Goal: Task Accomplishment & Management: Manage account settings

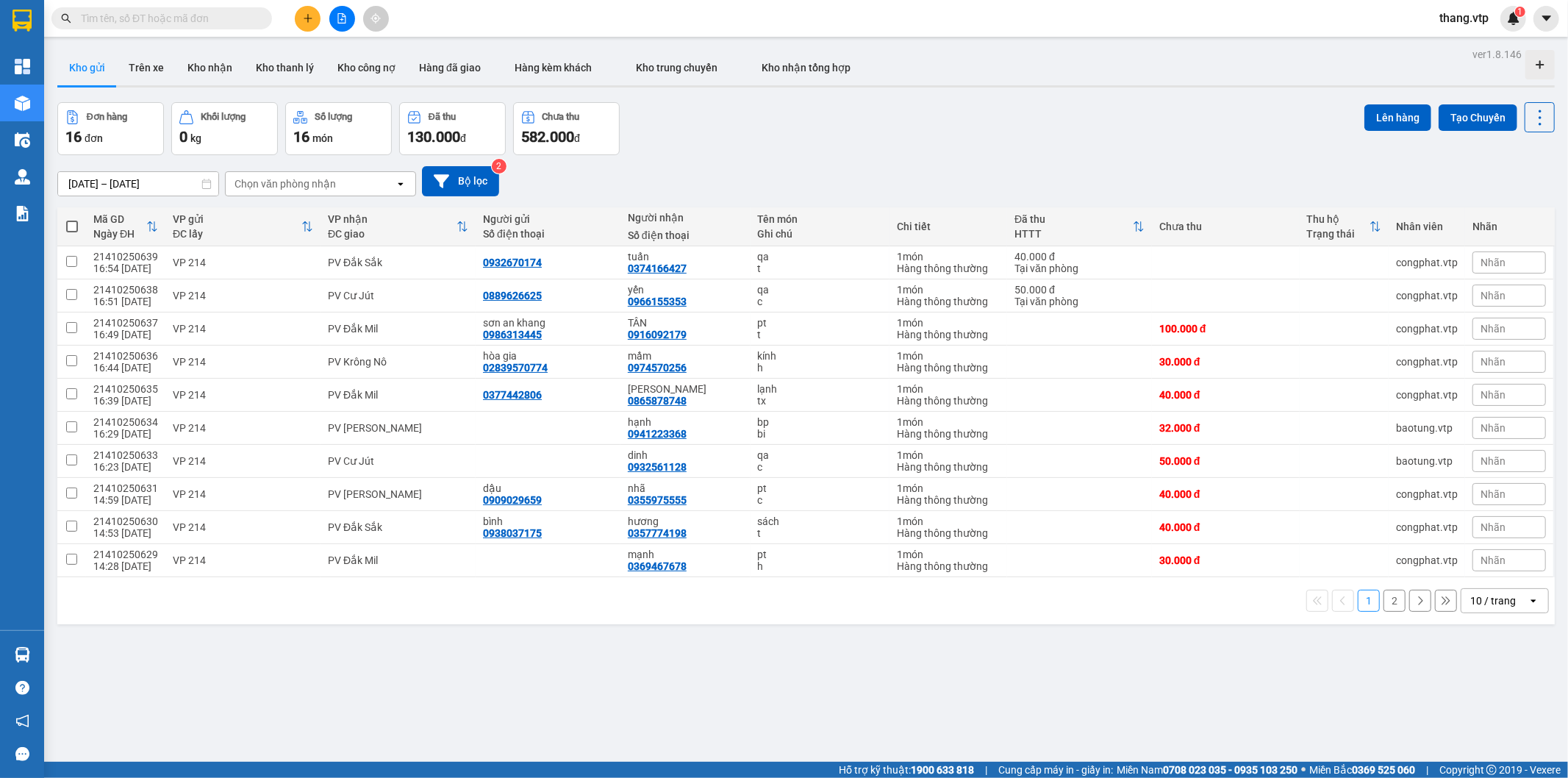
click at [234, 16] on input "text" at bounding box center [168, 18] width 173 height 16
paste input "21410250569"
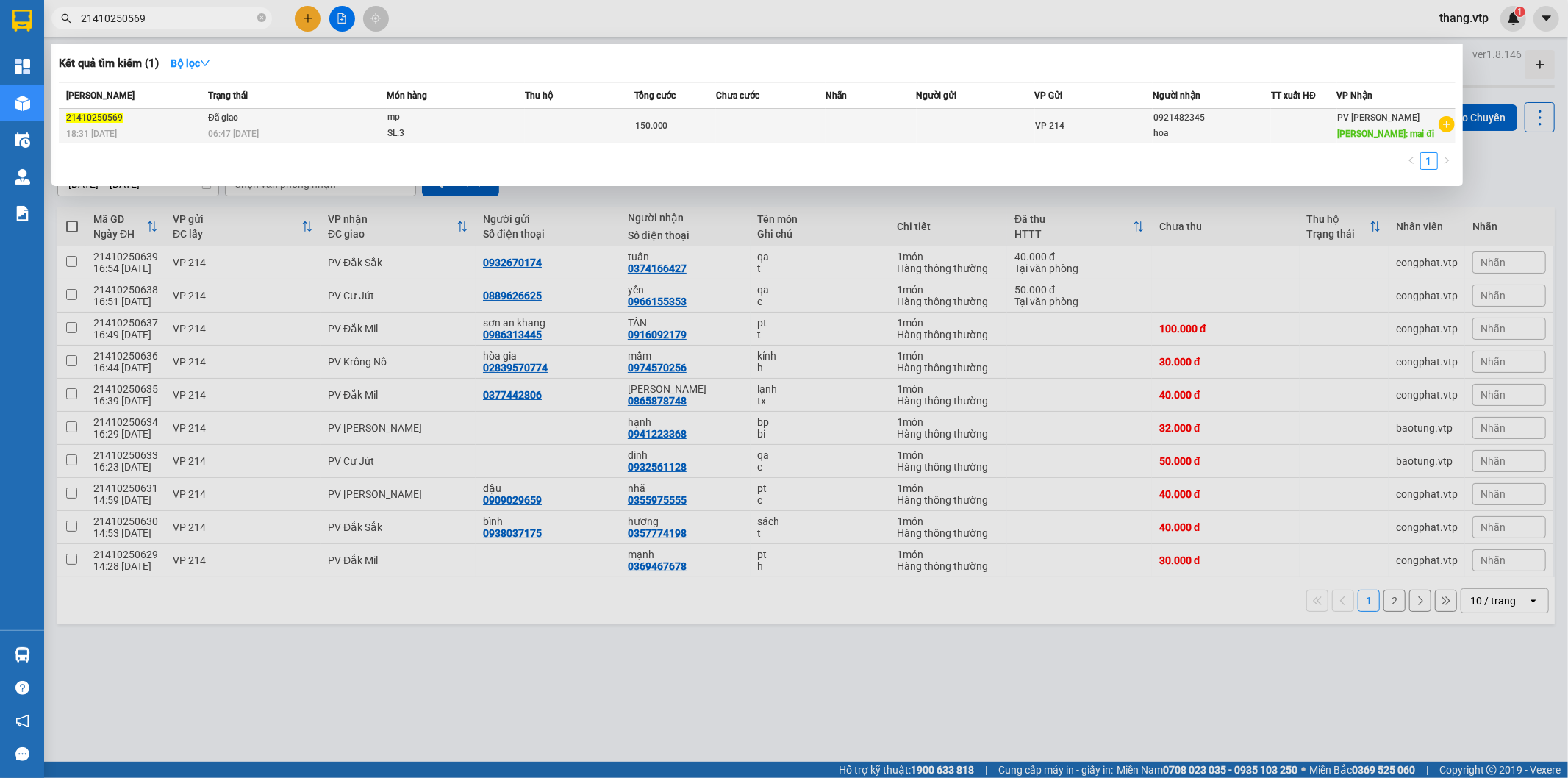
type input "21410250569"
click at [1020, 119] on td at bounding box center [976, 126] width 119 height 35
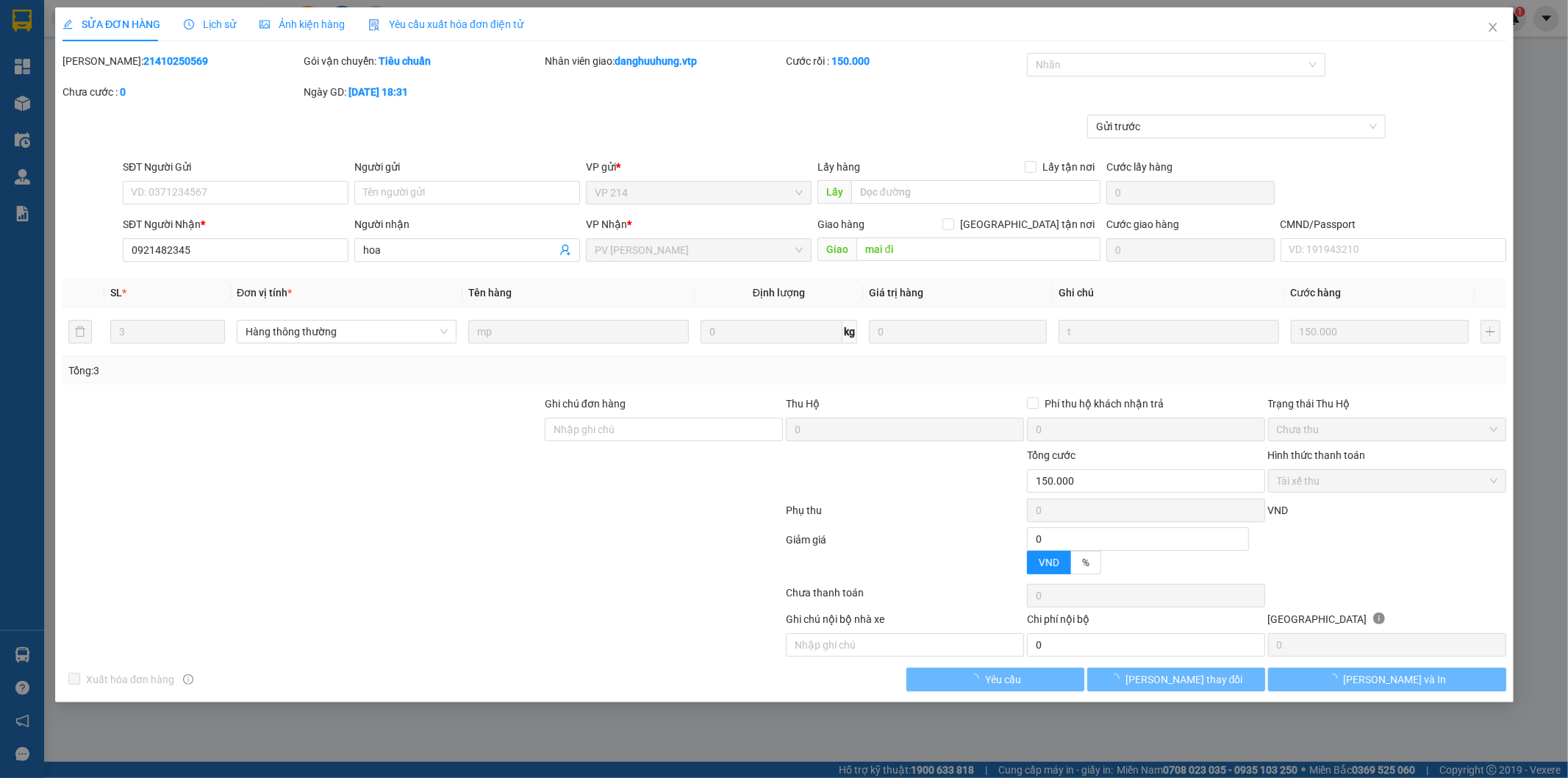
type input "0921482345"
type input "hoa"
type input "mai đi"
type input "0"
type input "150.000"
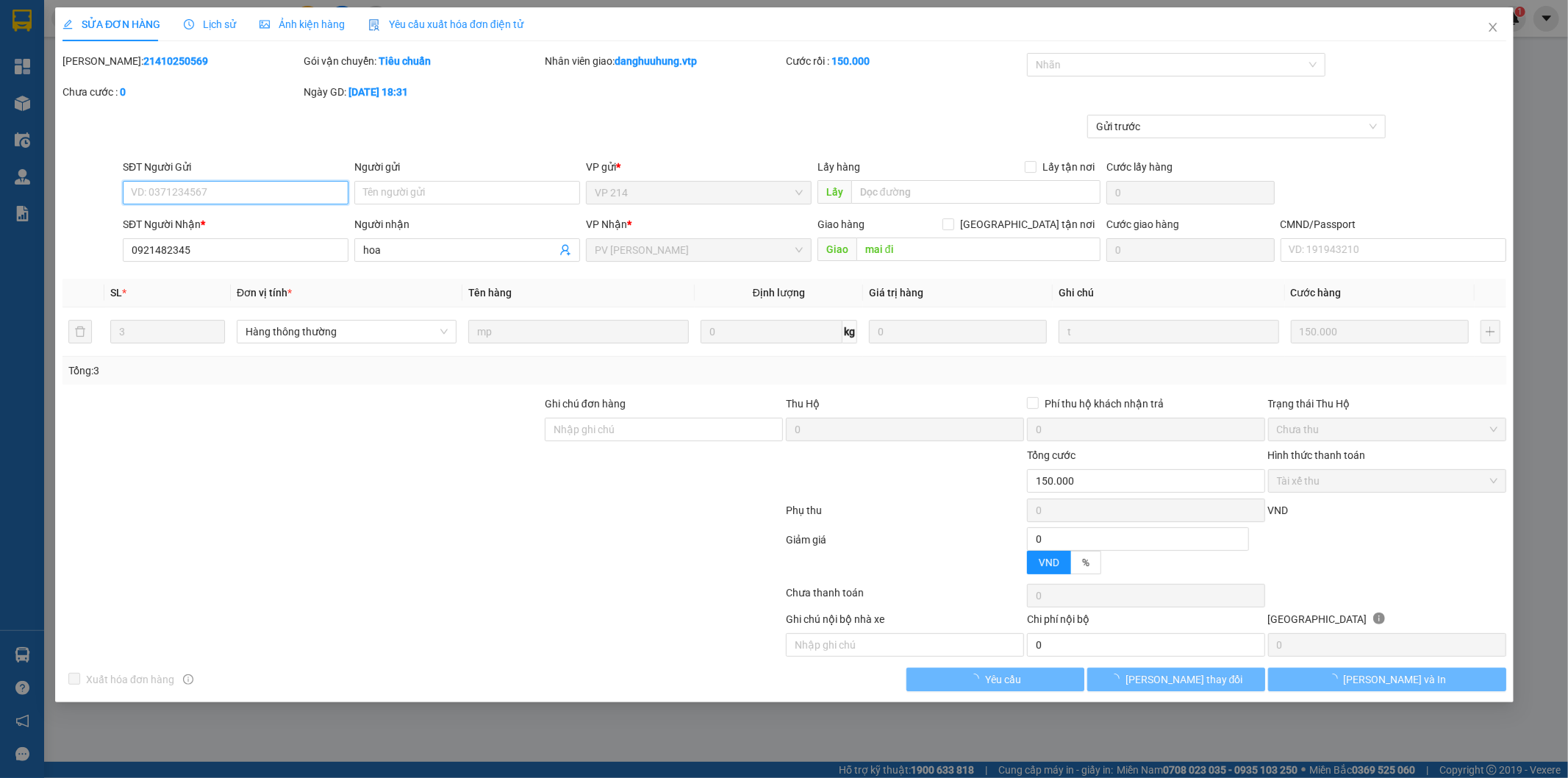
type input "7.500"
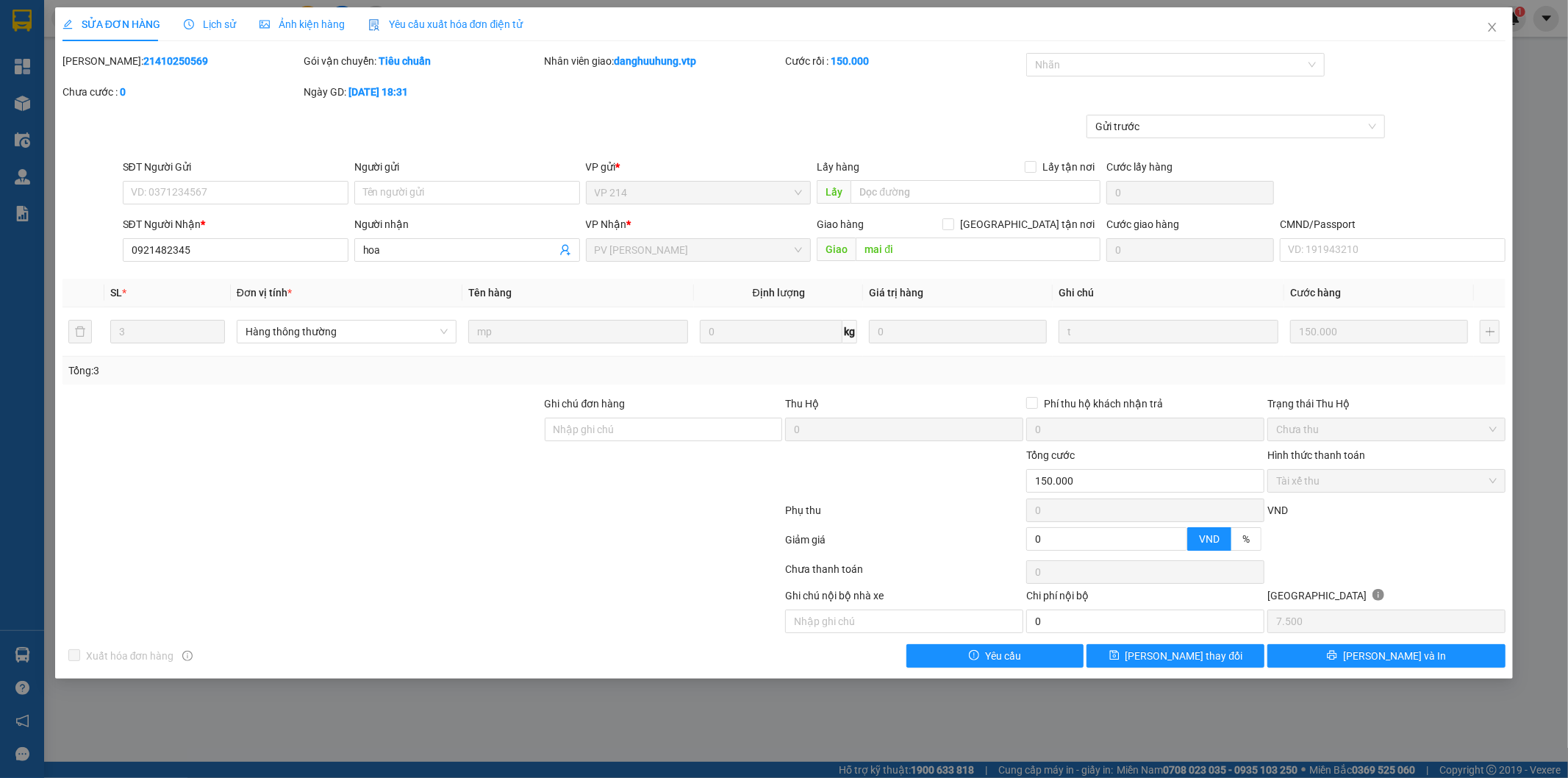
click at [218, 24] on span "Lịch sử" at bounding box center [209, 24] width 52 height 12
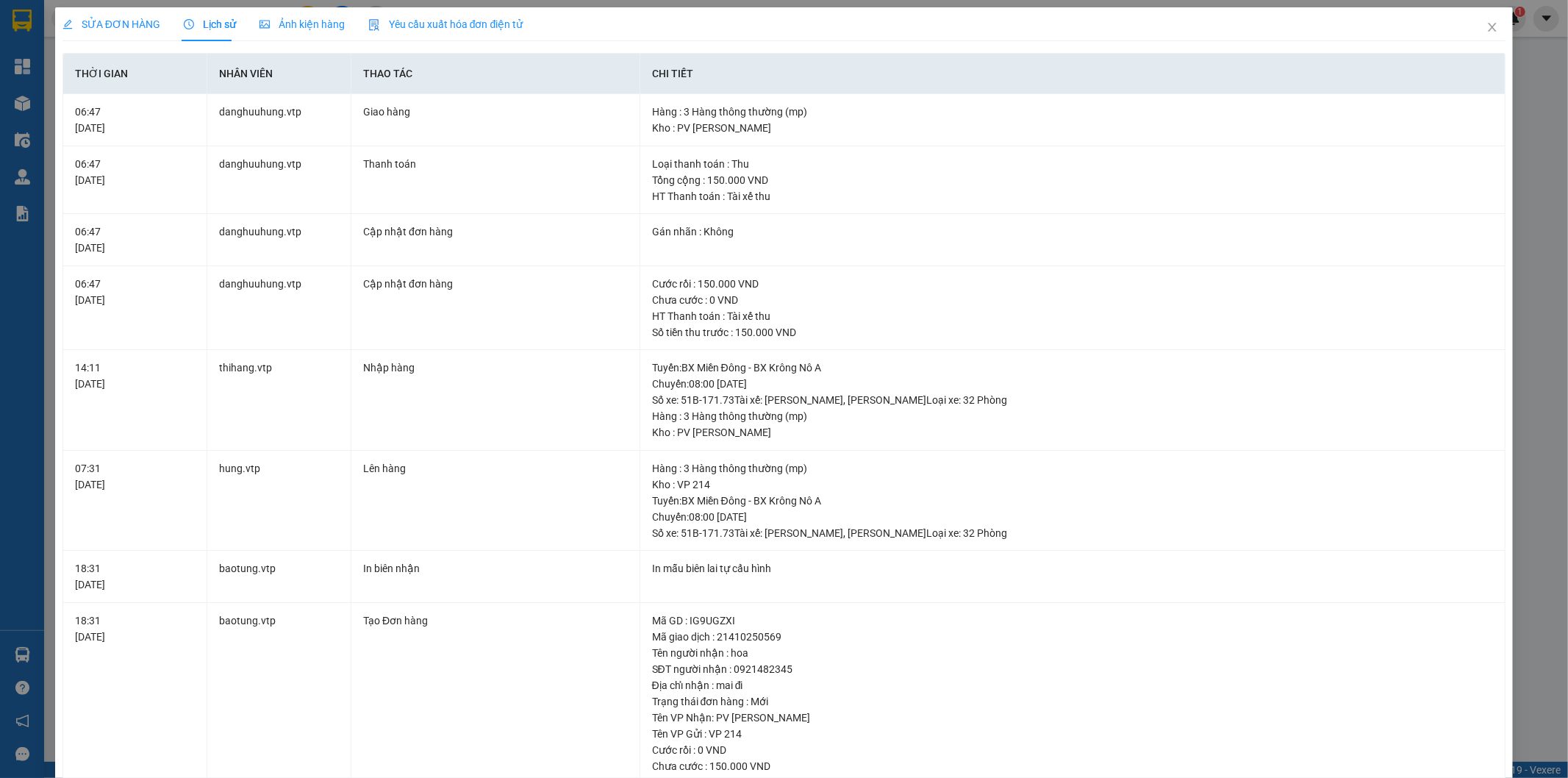
click at [97, 36] on div "SỬA ĐƠN HÀNG" at bounding box center [111, 24] width 98 height 34
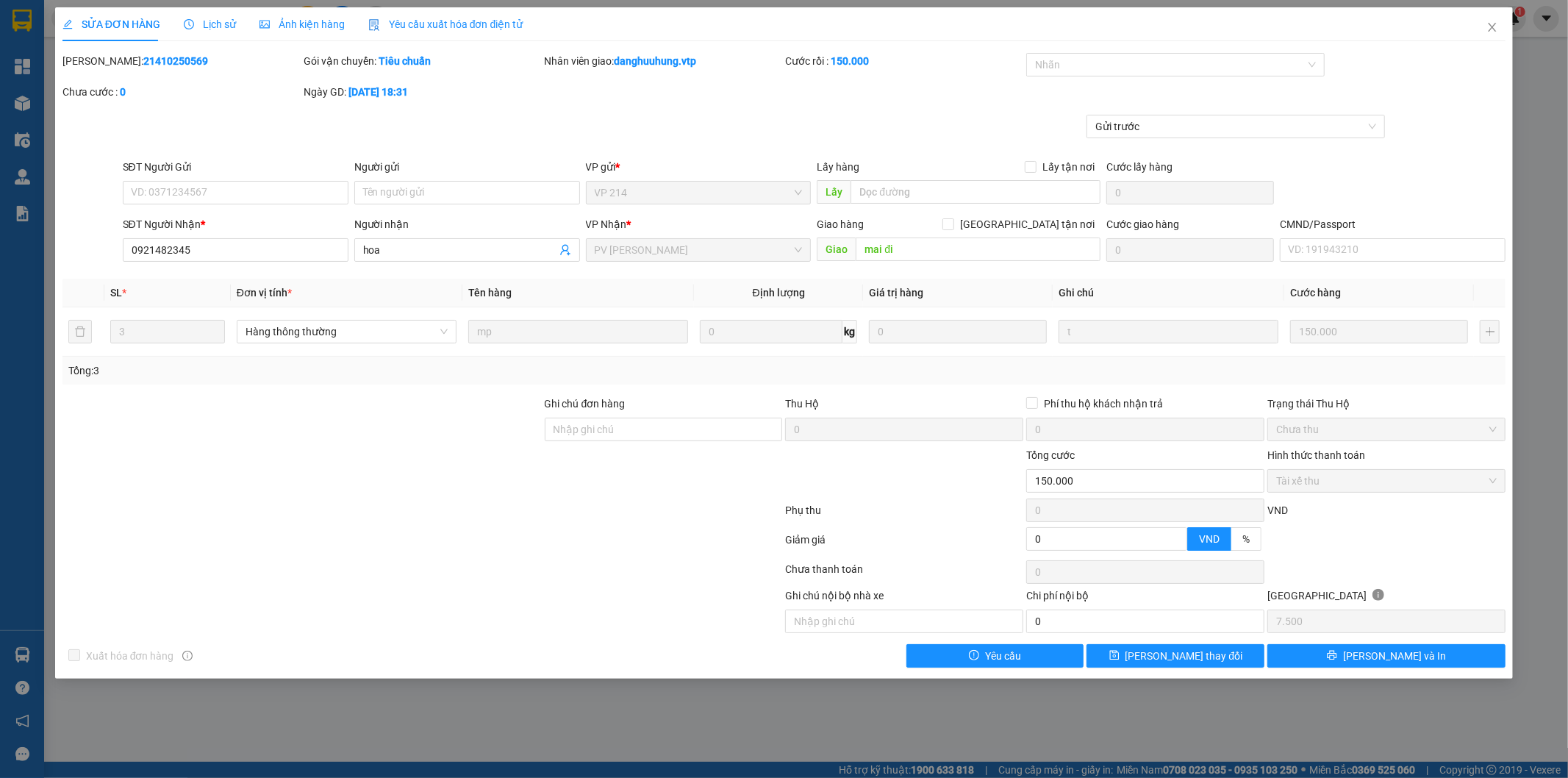
click at [194, 33] on div "Lịch sử" at bounding box center [209, 24] width 52 height 34
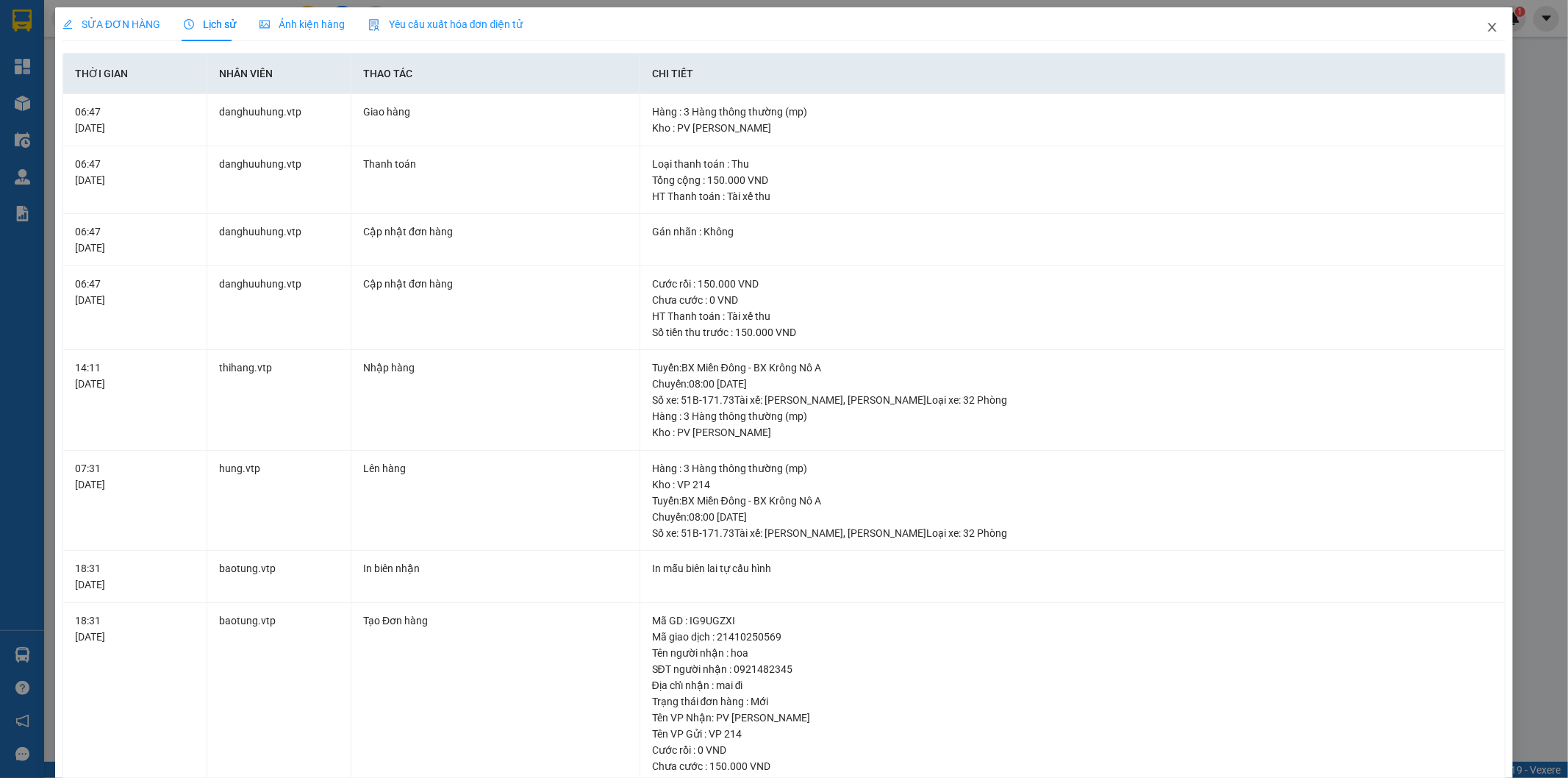
click at [1471, 30] on span "Close" at bounding box center [1491, 27] width 41 height 41
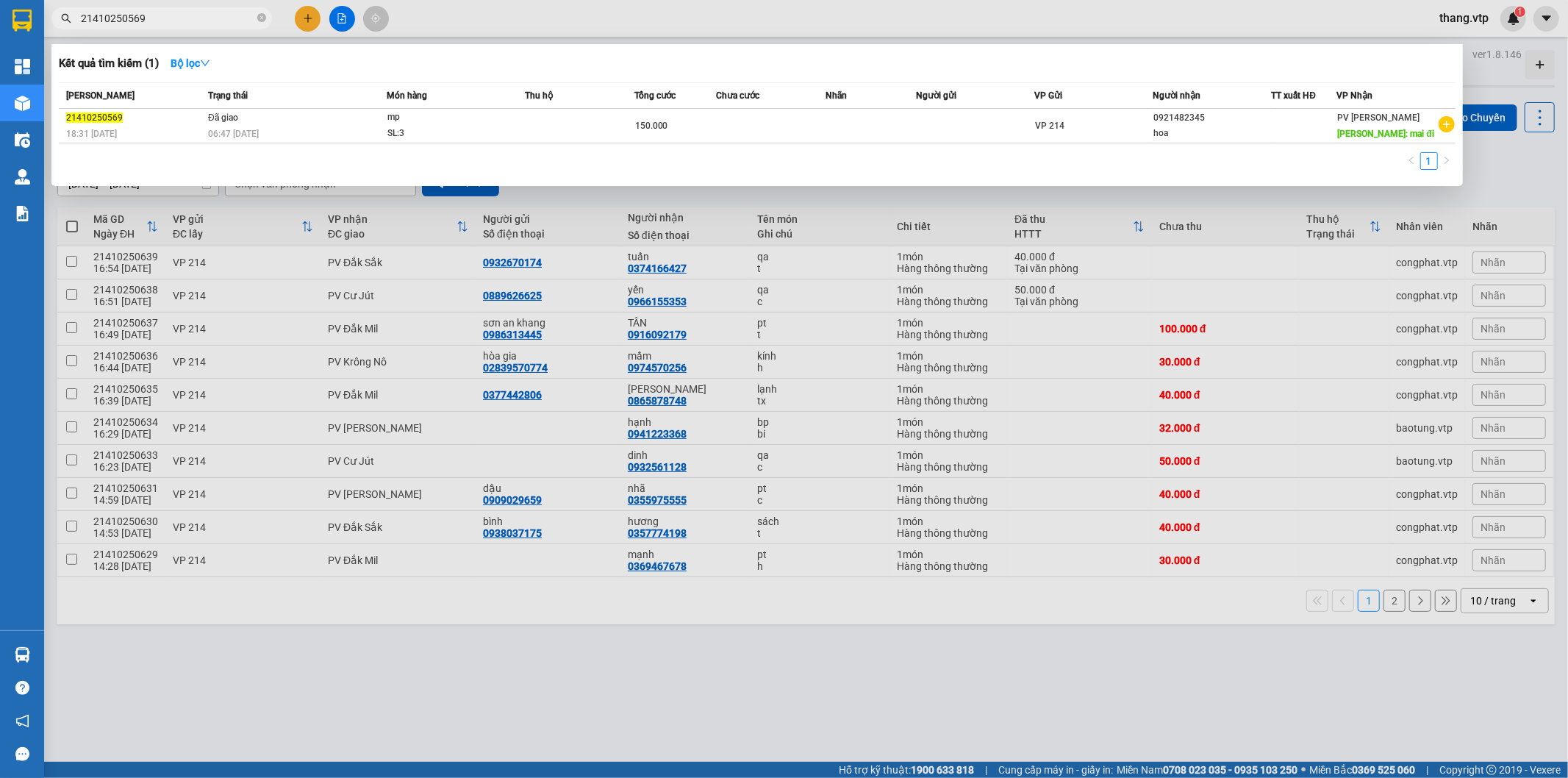
click at [200, 14] on input "21410250569" at bounding box center [168, 18] width 173 height 16
click at [824, 202] on div at bounding box center [784, 389] width 1568 height 778
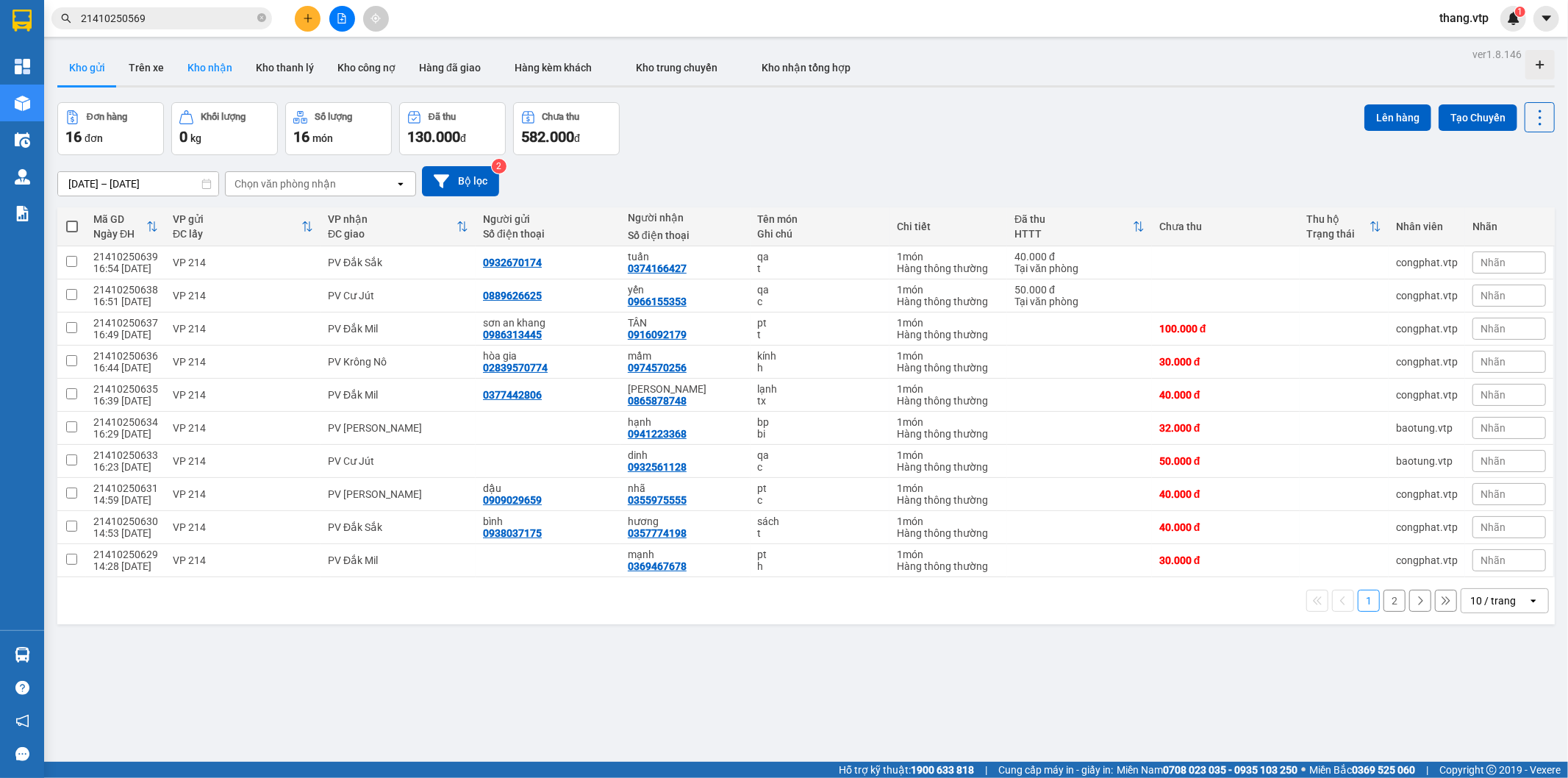
click at [213, 75] on button "Kho nhận" at bounding box center [210, 67] width 68 height 36
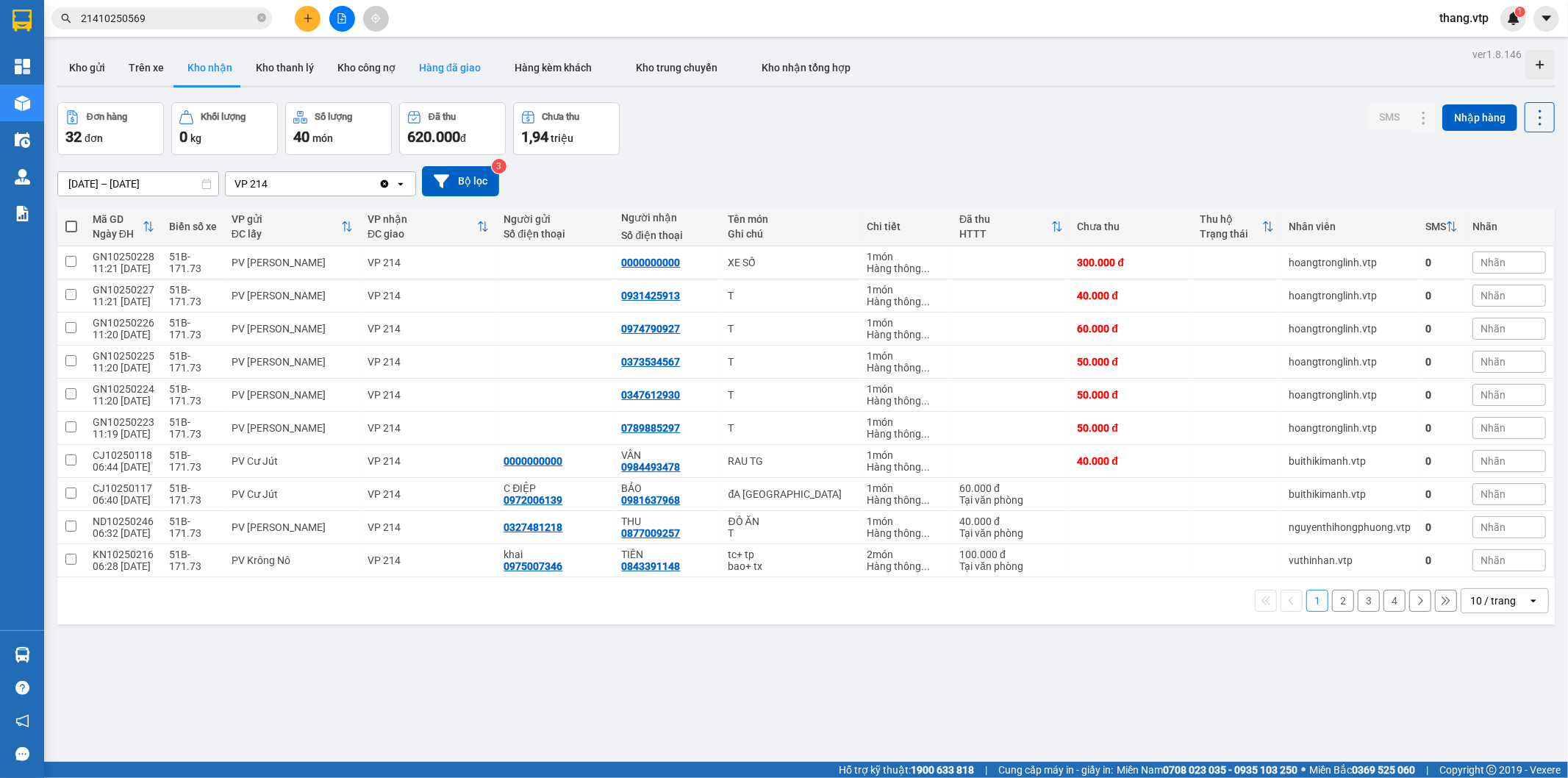
click at [431, 70] on button "Hàng đã giao" at bounding box center [449, 67] width 85 height 36
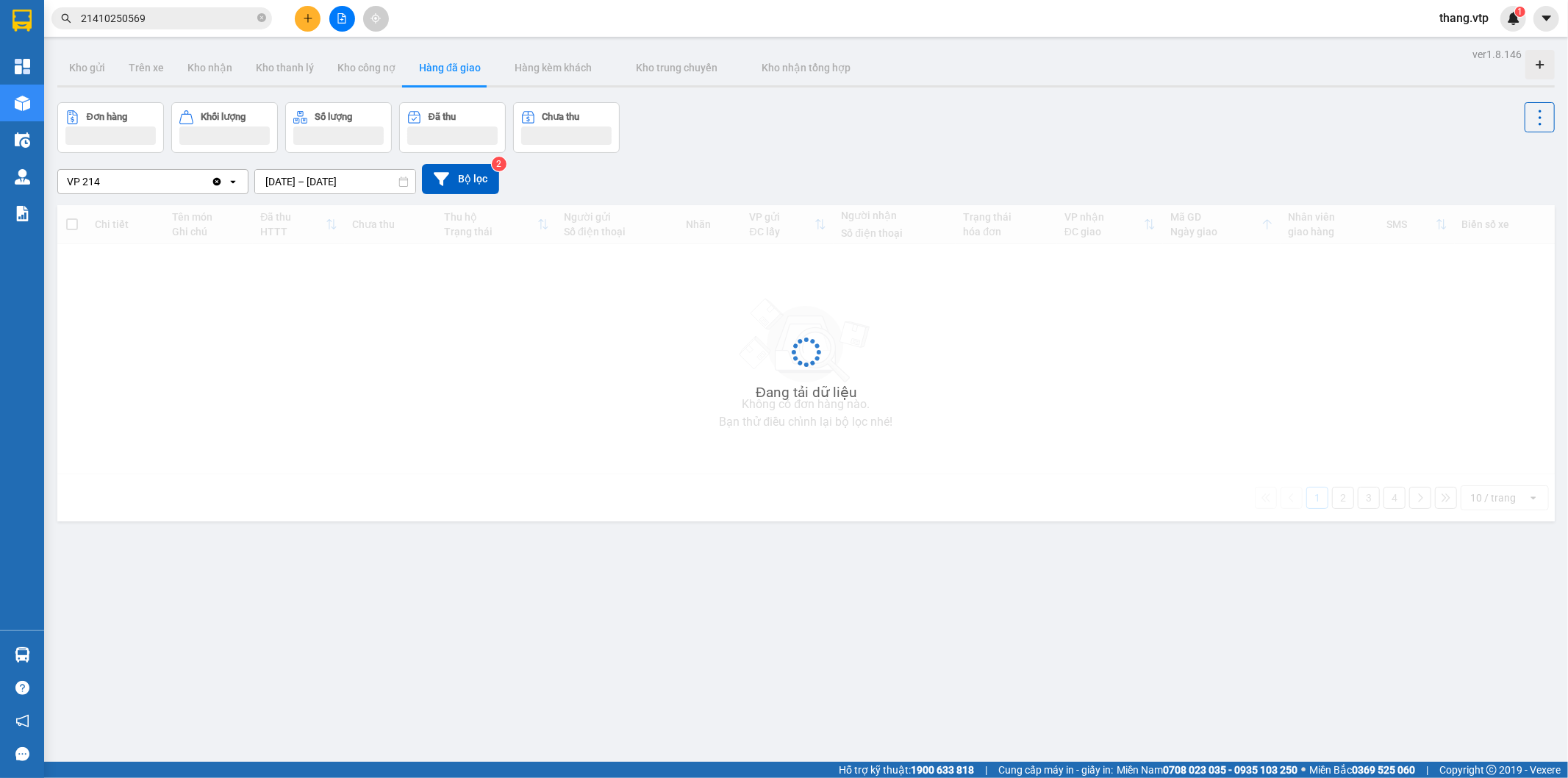
click at [216, 182] on icon "Clear value" at bounding box center [217, 181] width 8 height 8
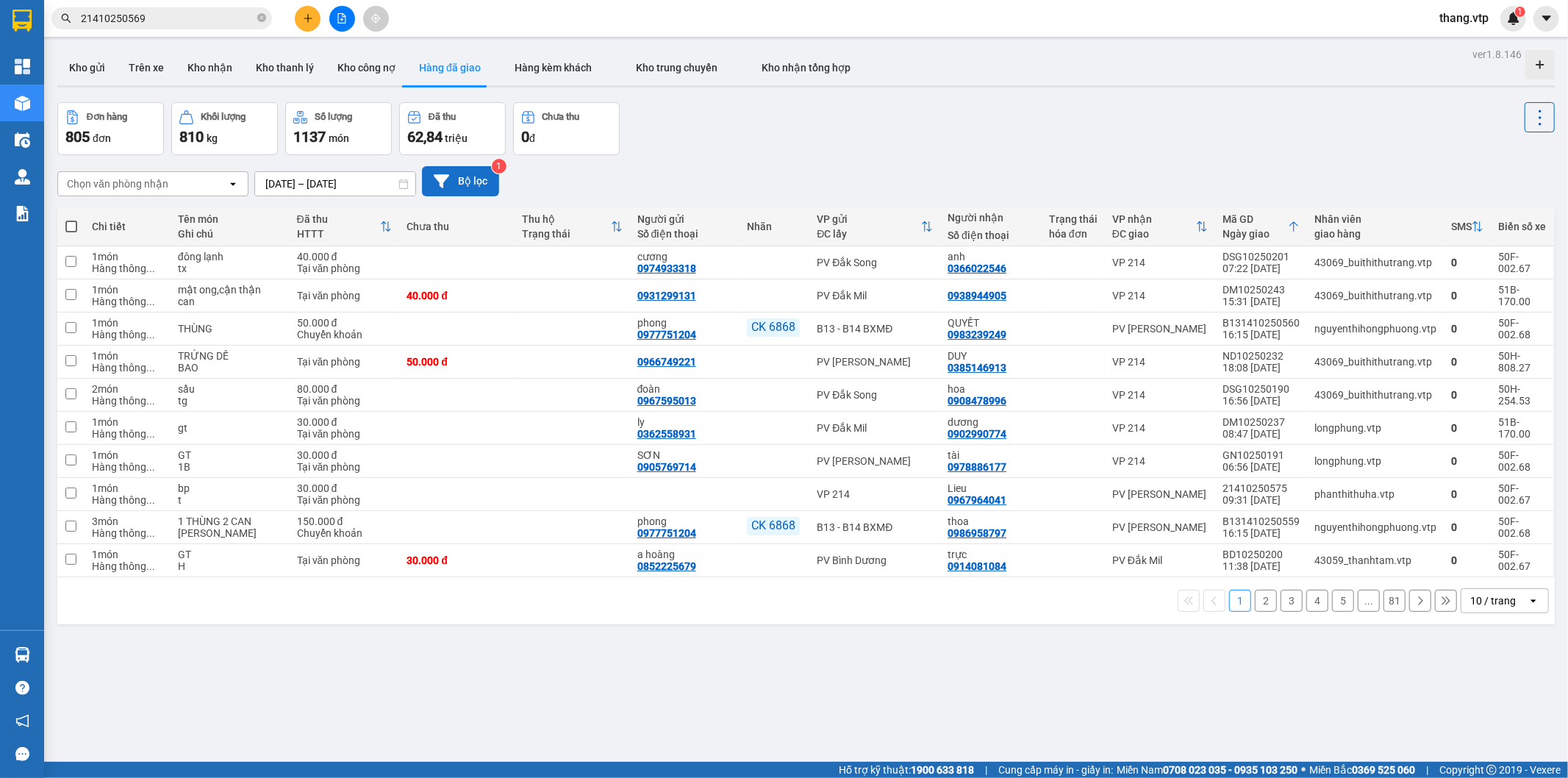
click at [456, 180] on button "Bộ lọc" at bounding box center [461, 181] width 78 height 30
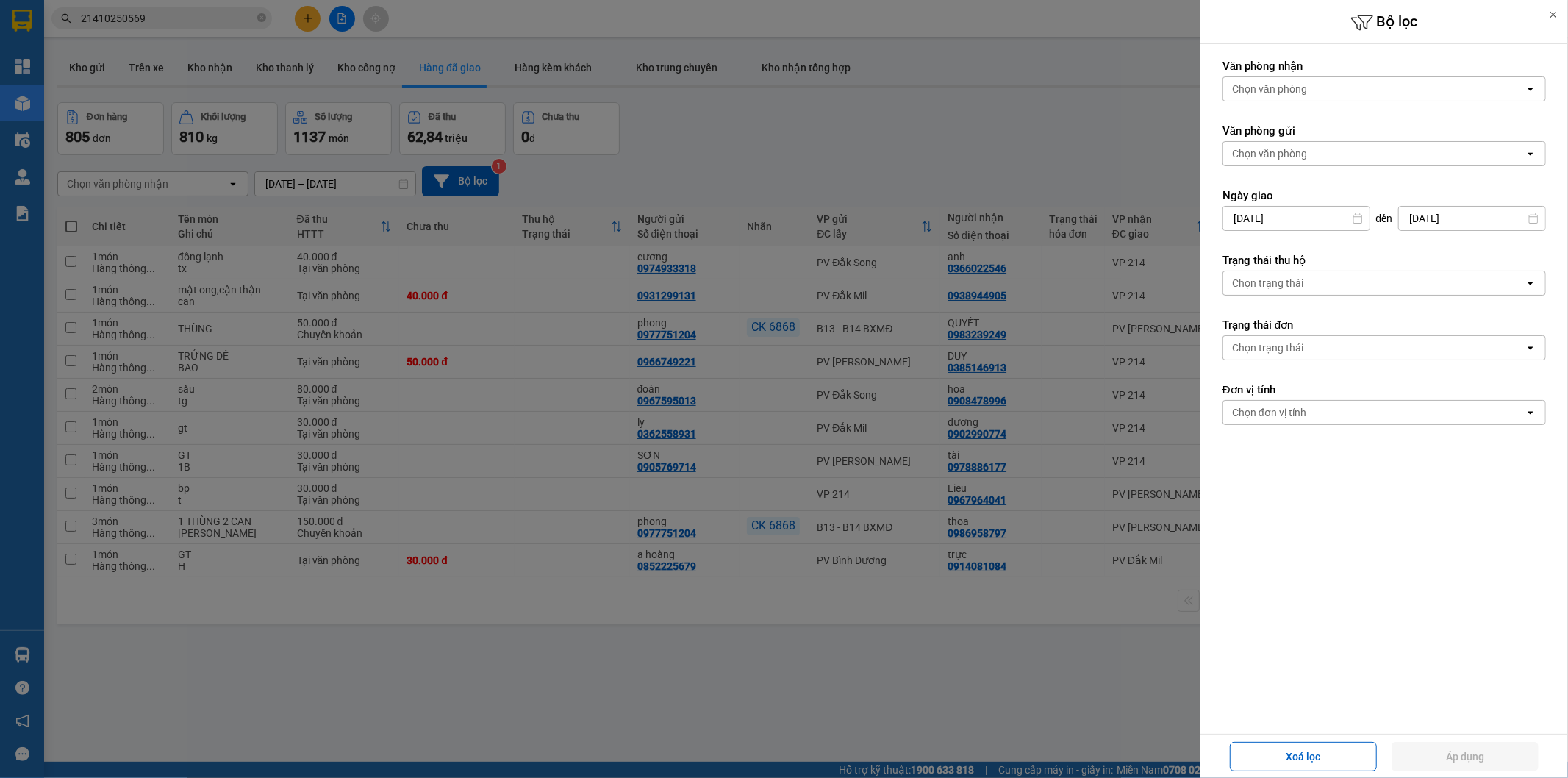
click at [1299, 90] on div "Chọn văn phòng" at bounding box center [1270, 88] width 75 height 15
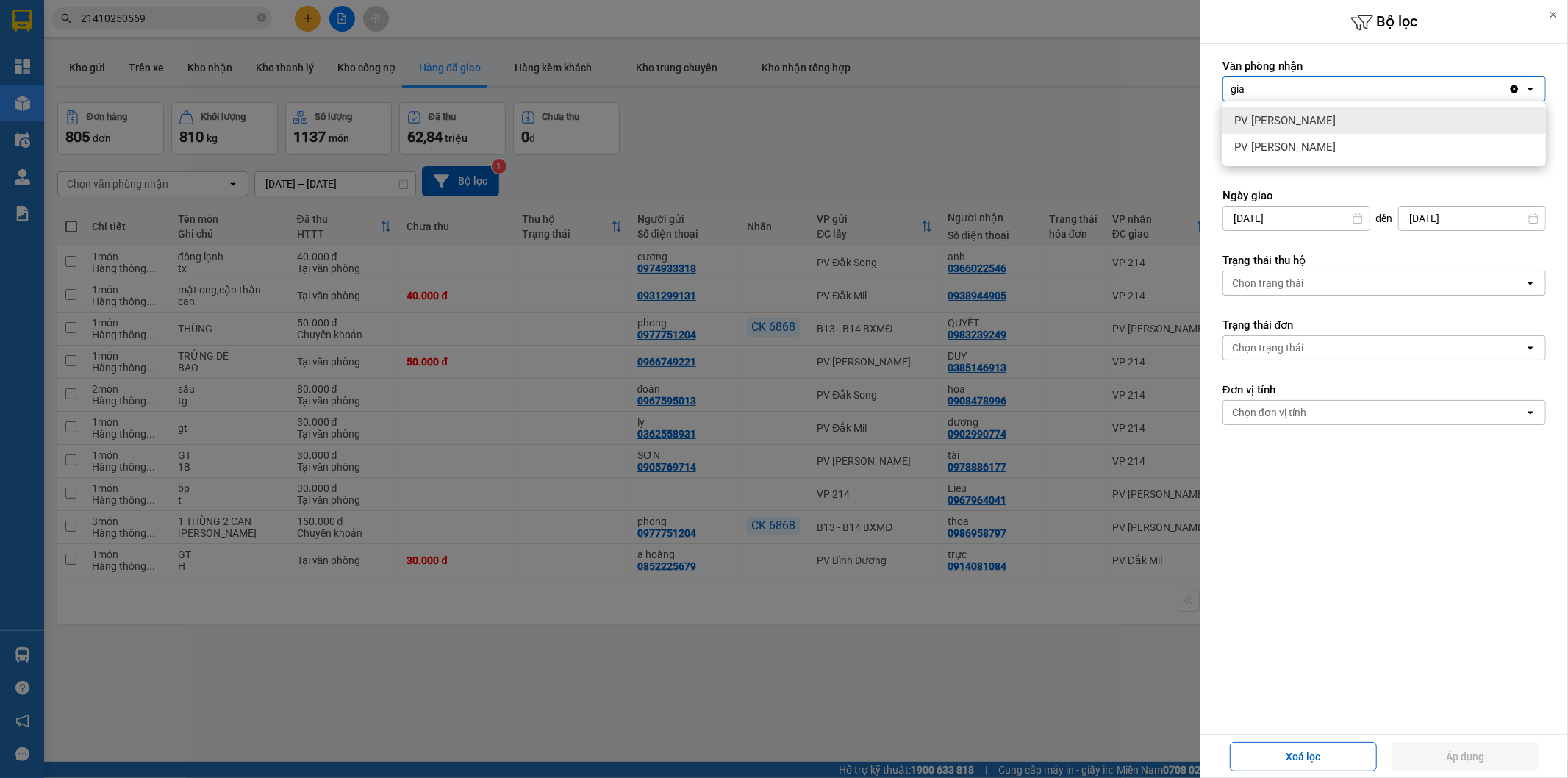
type input "gia"
click at [1290, 120] on span "PV [PERSON_NAME]" at bounding box center [1284, 120] width 101 height 15
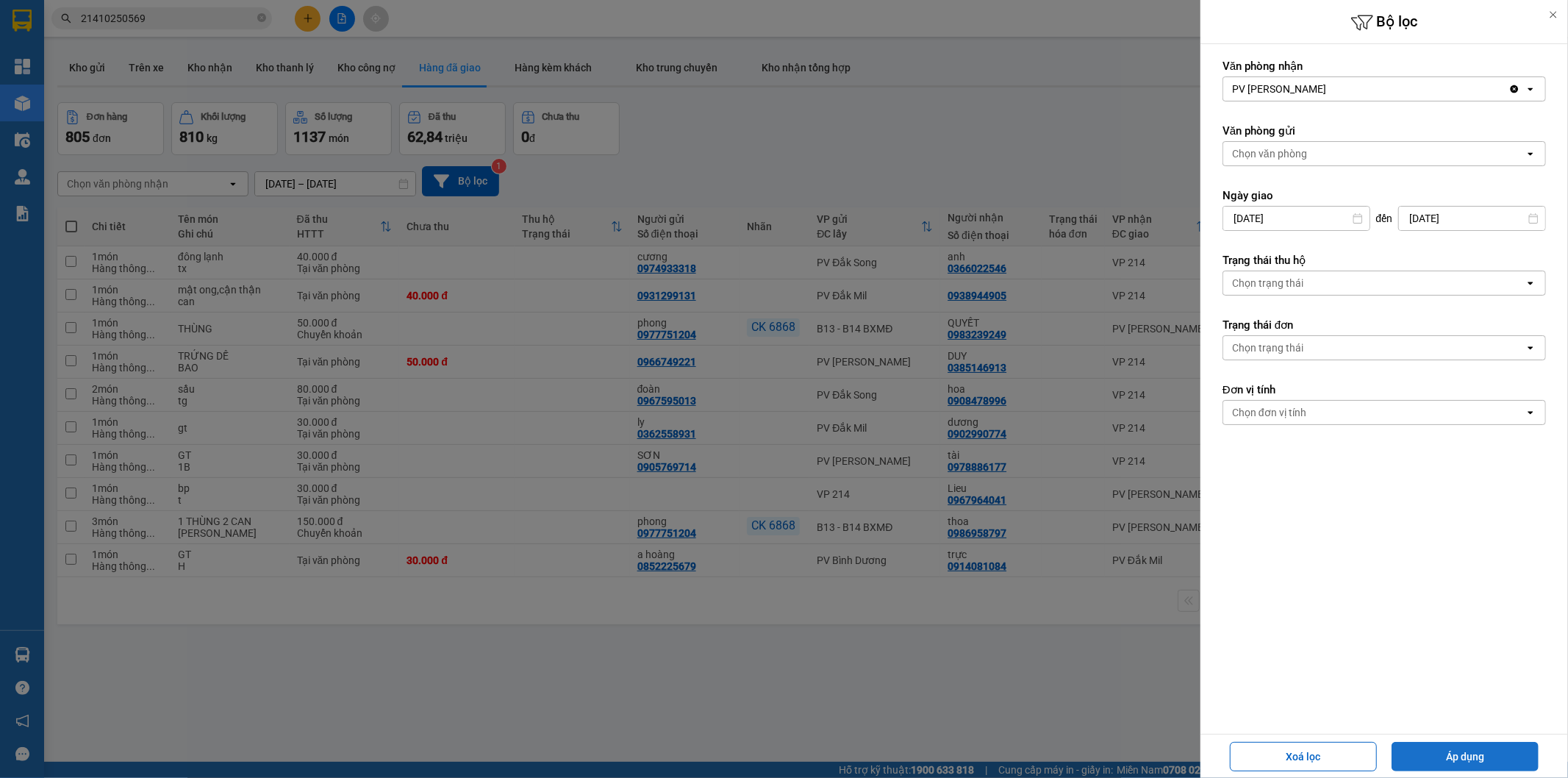
click at [1494, 748] on button "Áp dụng" at bounding box center [1465, 756] width 147 height 29
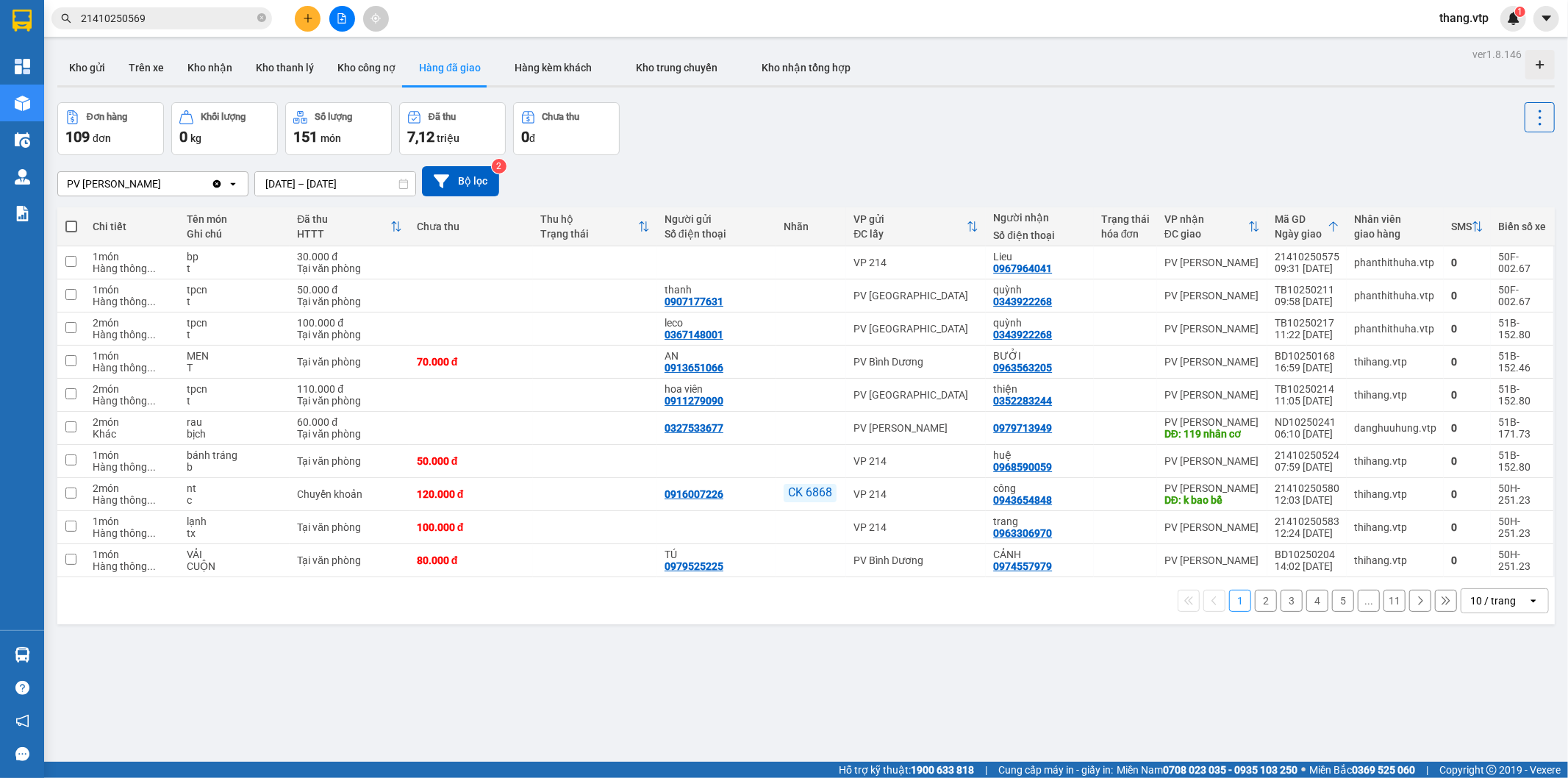
click at [192, 21] on input "21410250569" at bounding box center [168, 18] width 173 height 16
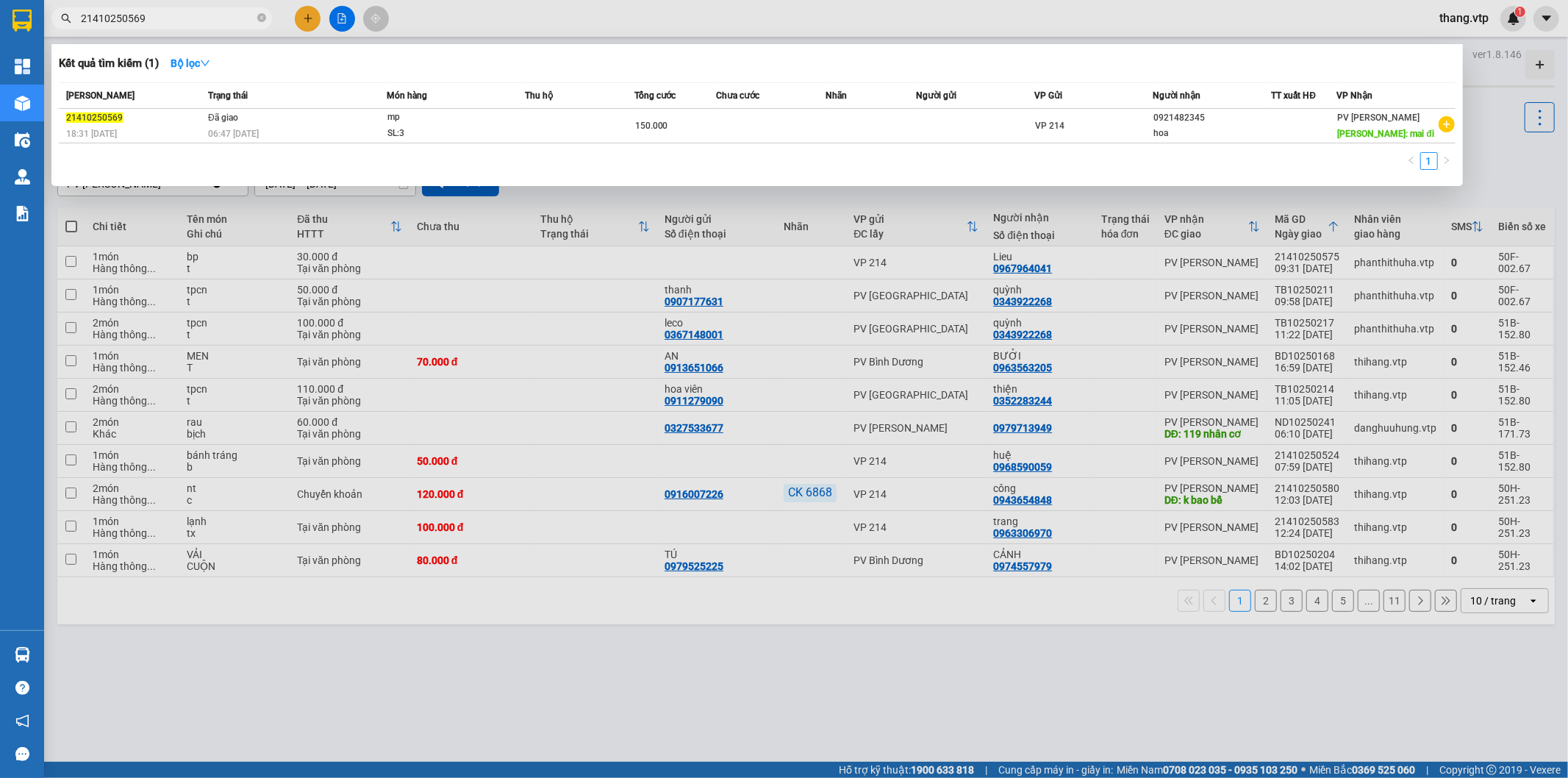
click at [192, 21] on input "21410250569" at bounding box center [168, 18] width 173 height 16
click at [1480, 144] on div at bounding box center [784, 389] width 1568 height 778
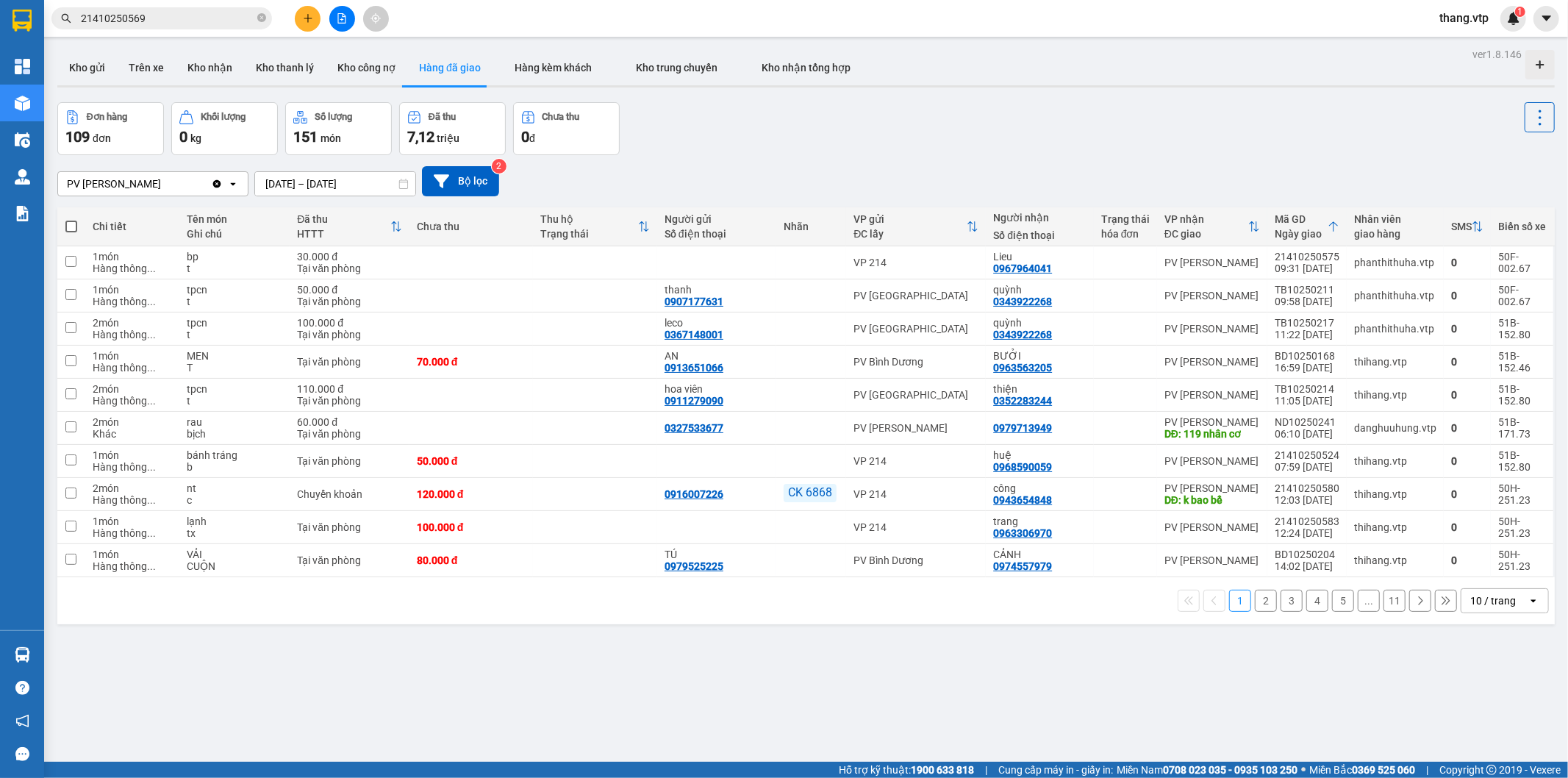
click at [1528, 611] on div "open" at bounding box center [1538, 601] width 21 height 24
click at [1481, 569] on span "100 / trang" at bounding box center [1485, 570] width 53 height 15
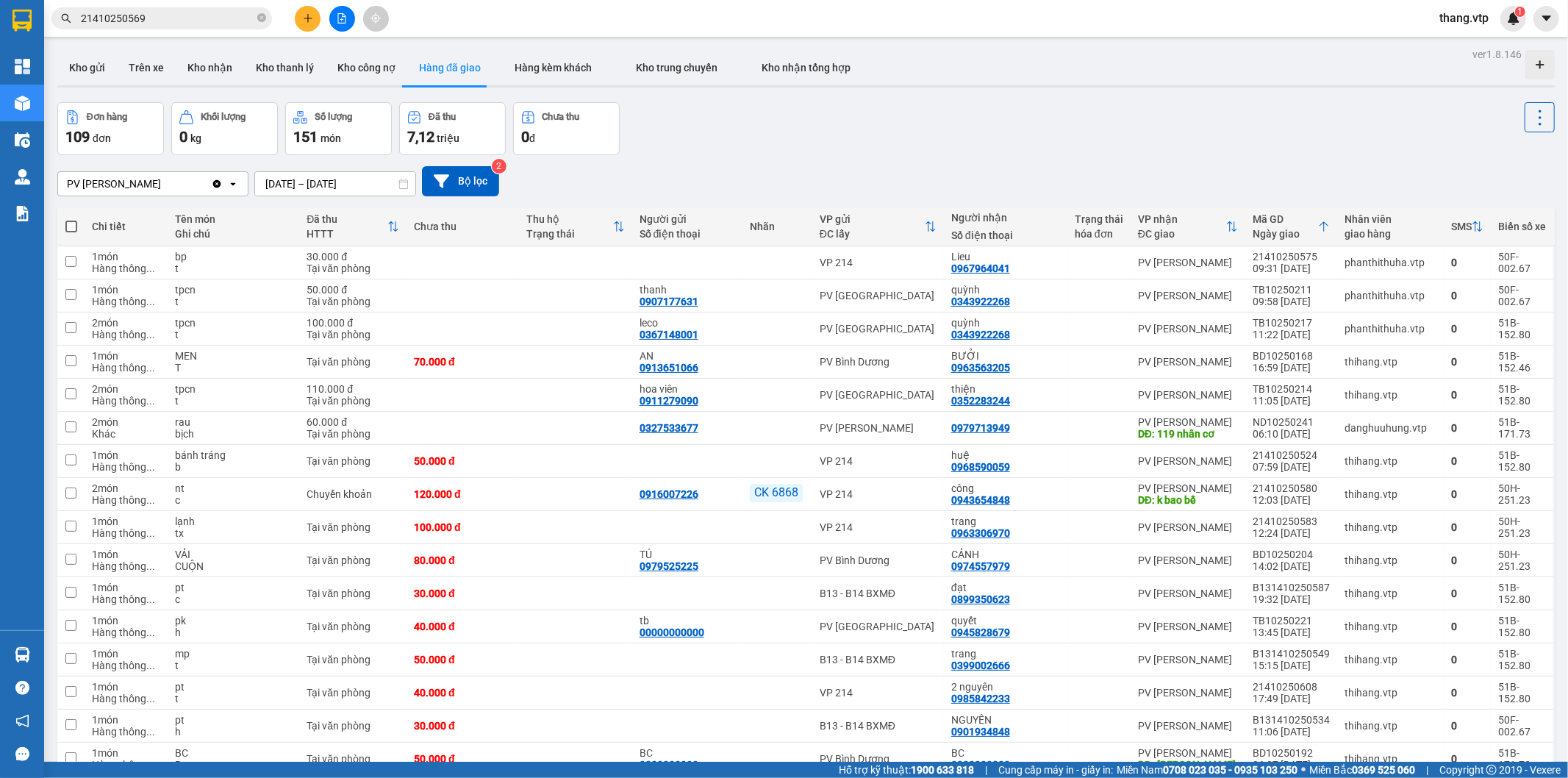
scroll to position [616, 0]
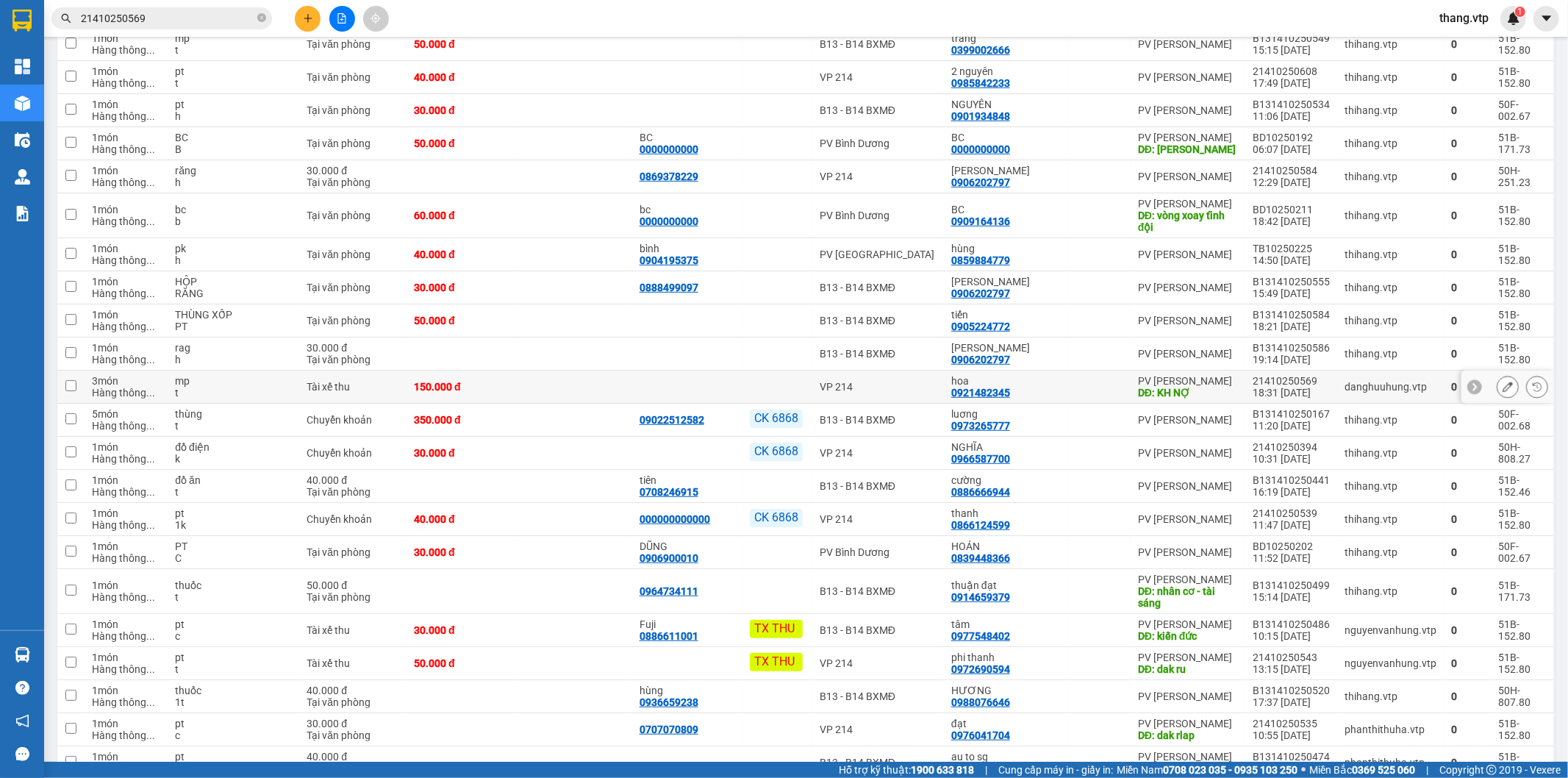
click at [195, 388] on div "t" at bounding box center [234, 392] width 117 height 12
checkbox input "true"
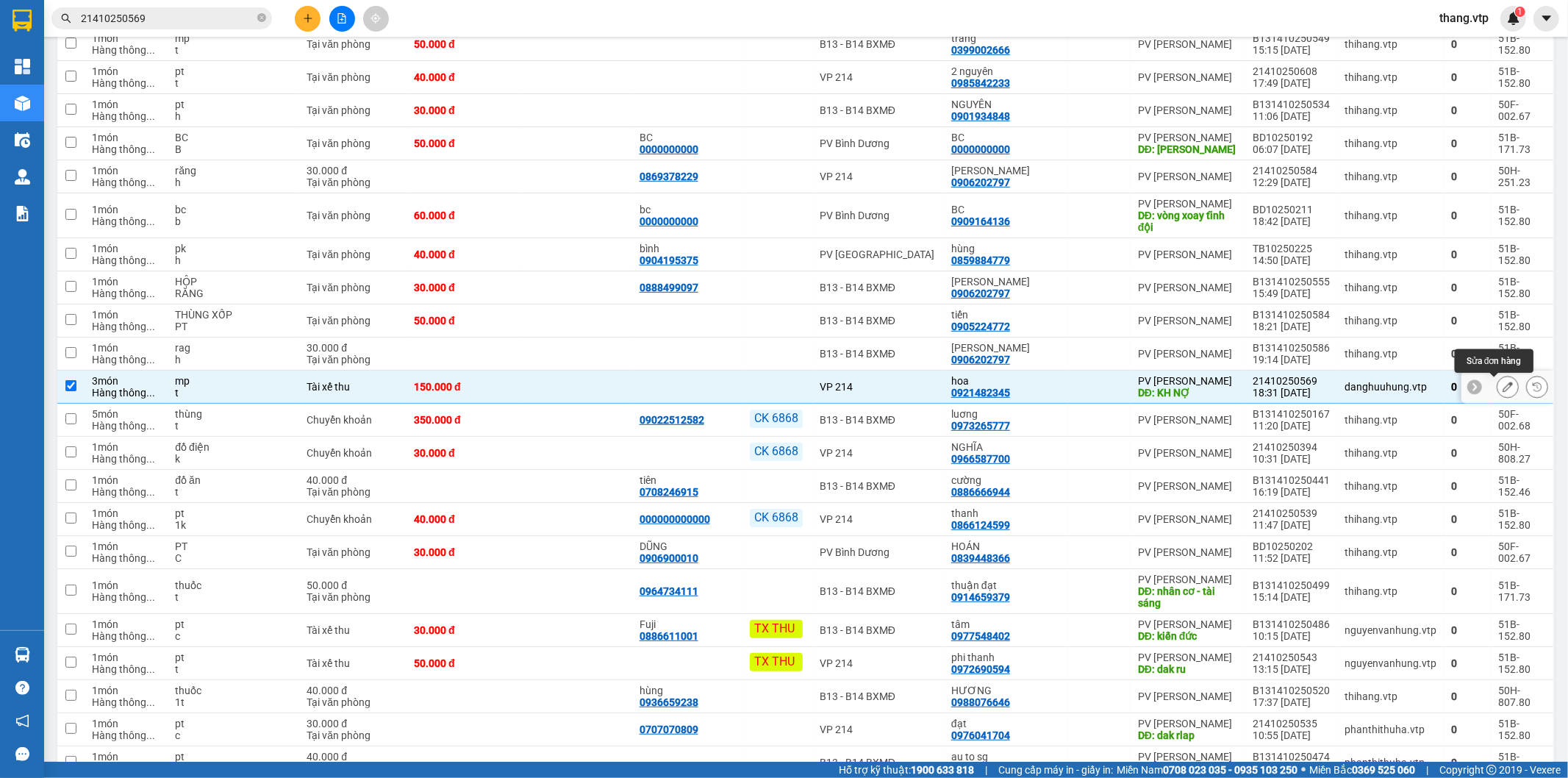
click at [1501, 389] on button at bounding box center [1508, 387] width 21 height 26
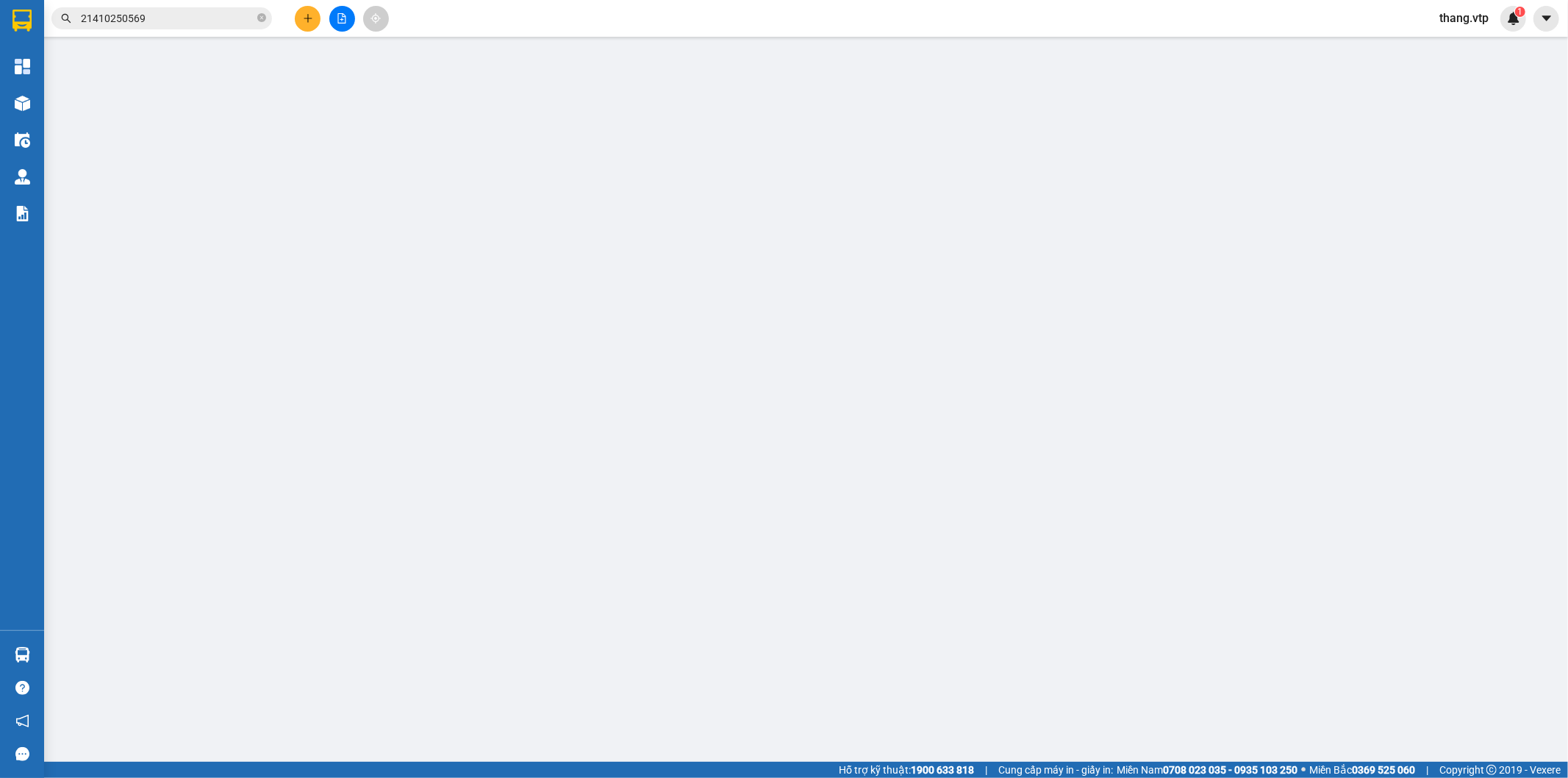
type input "0921482345"
type input "hoa"
type input "KH NỢ"
type input "0"
type input "150.000"
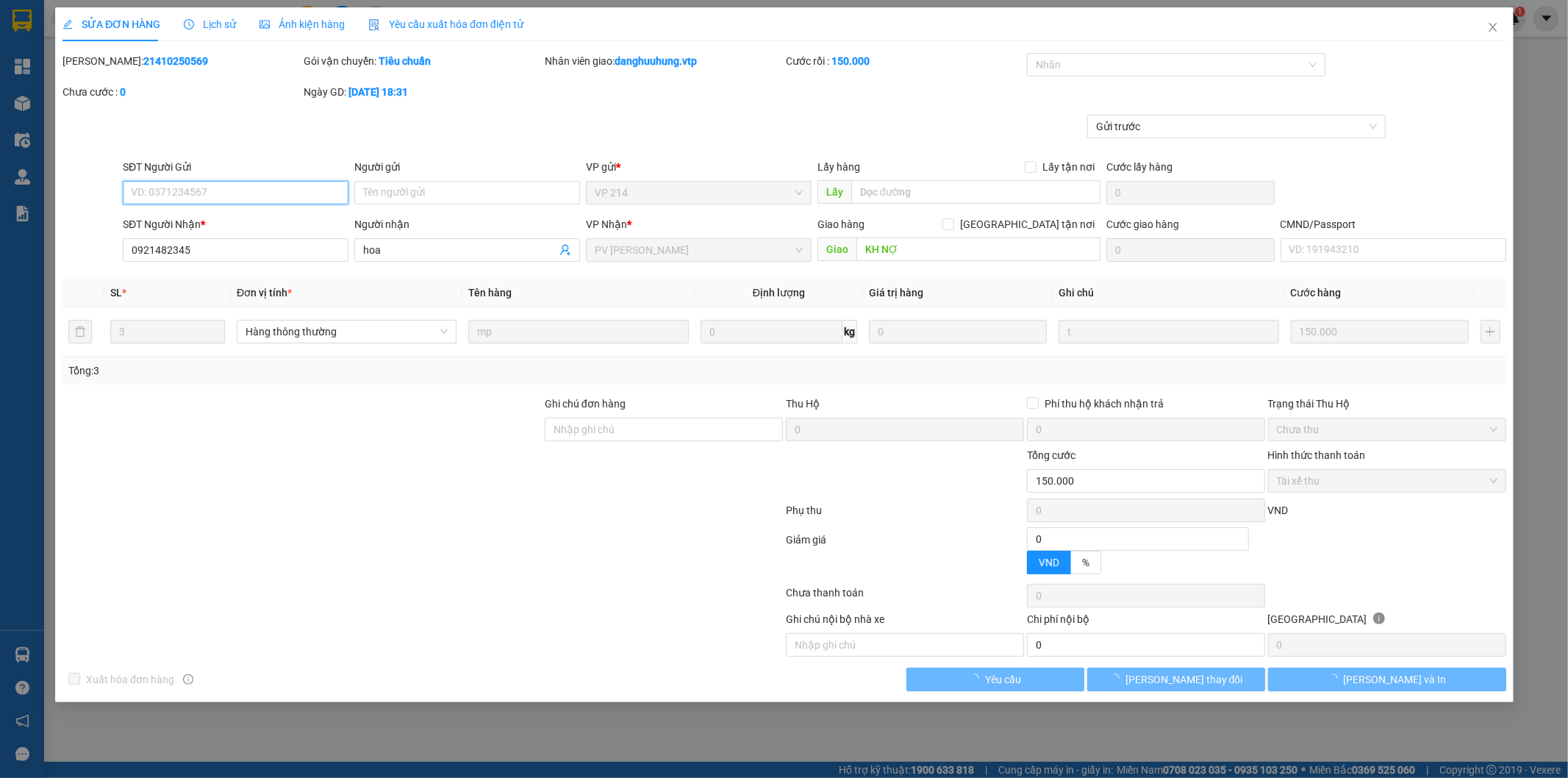
type input "7.500"
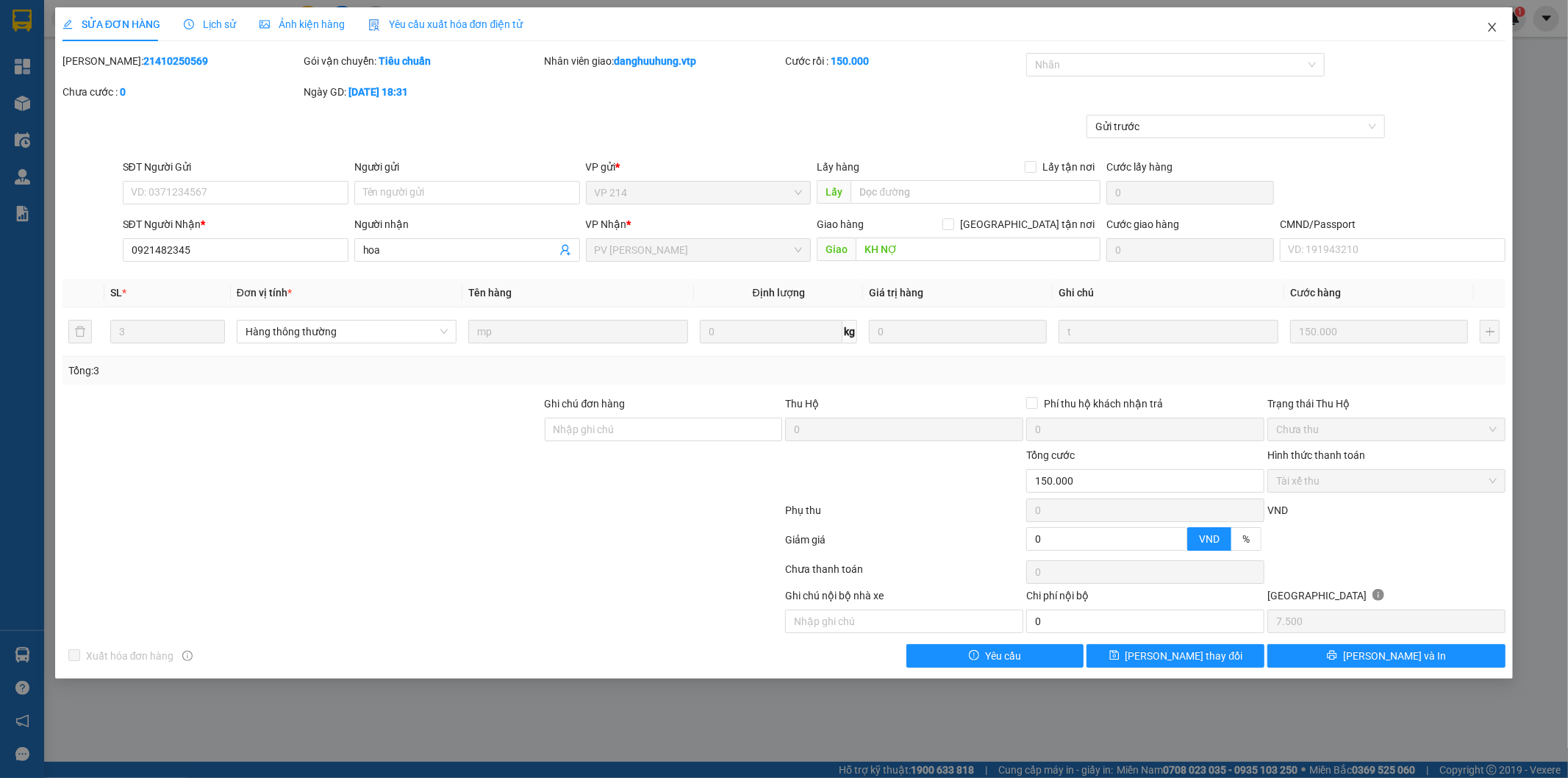
click at [1490, 30] on icon "close" at bounding box center [1492, 27] width 8 height 9
click at [1494, 26] on span "thang.vtp" at bounding box center [1464, 18] width 73 height 18
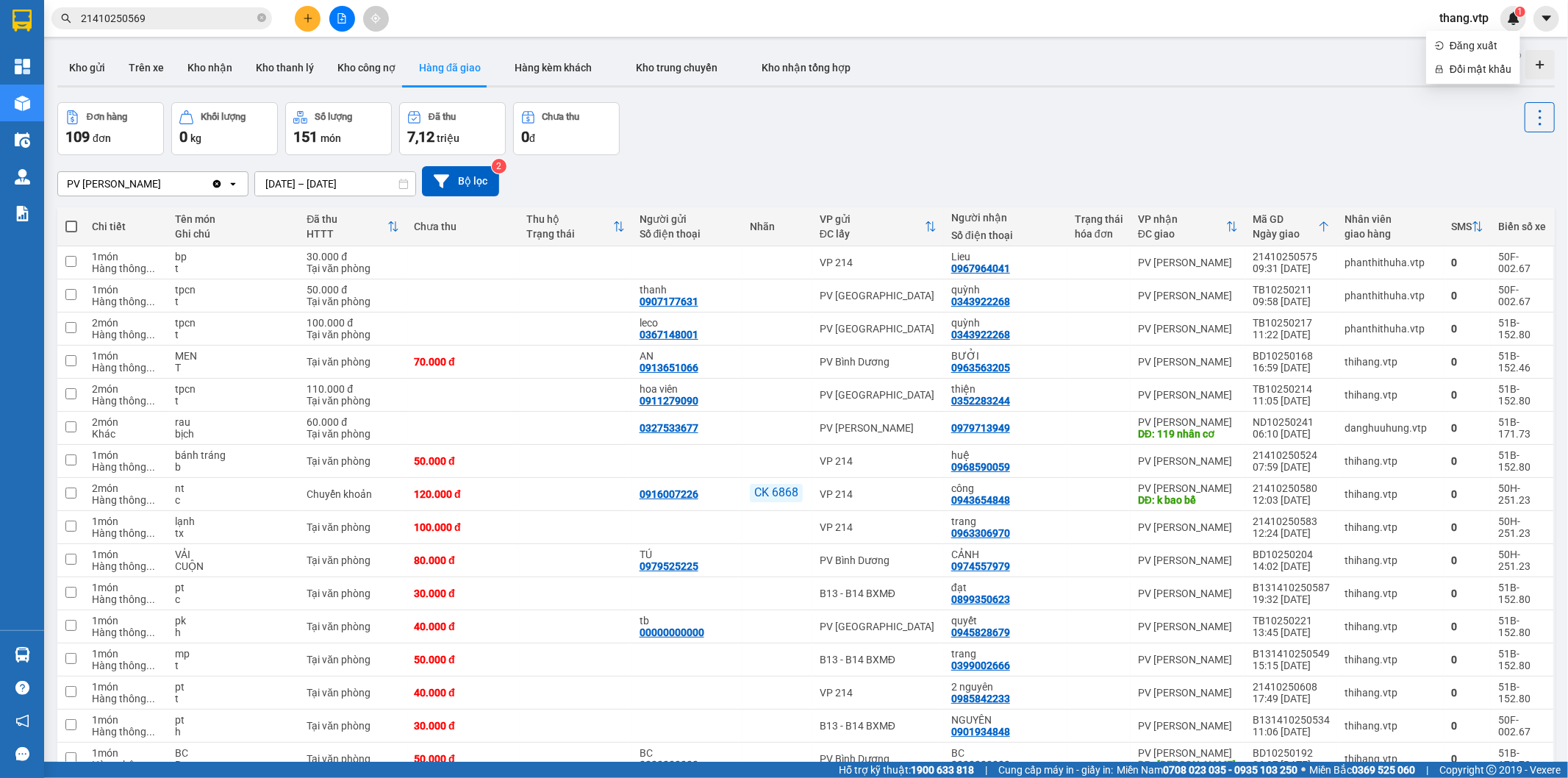
scroll to position [616, 0]
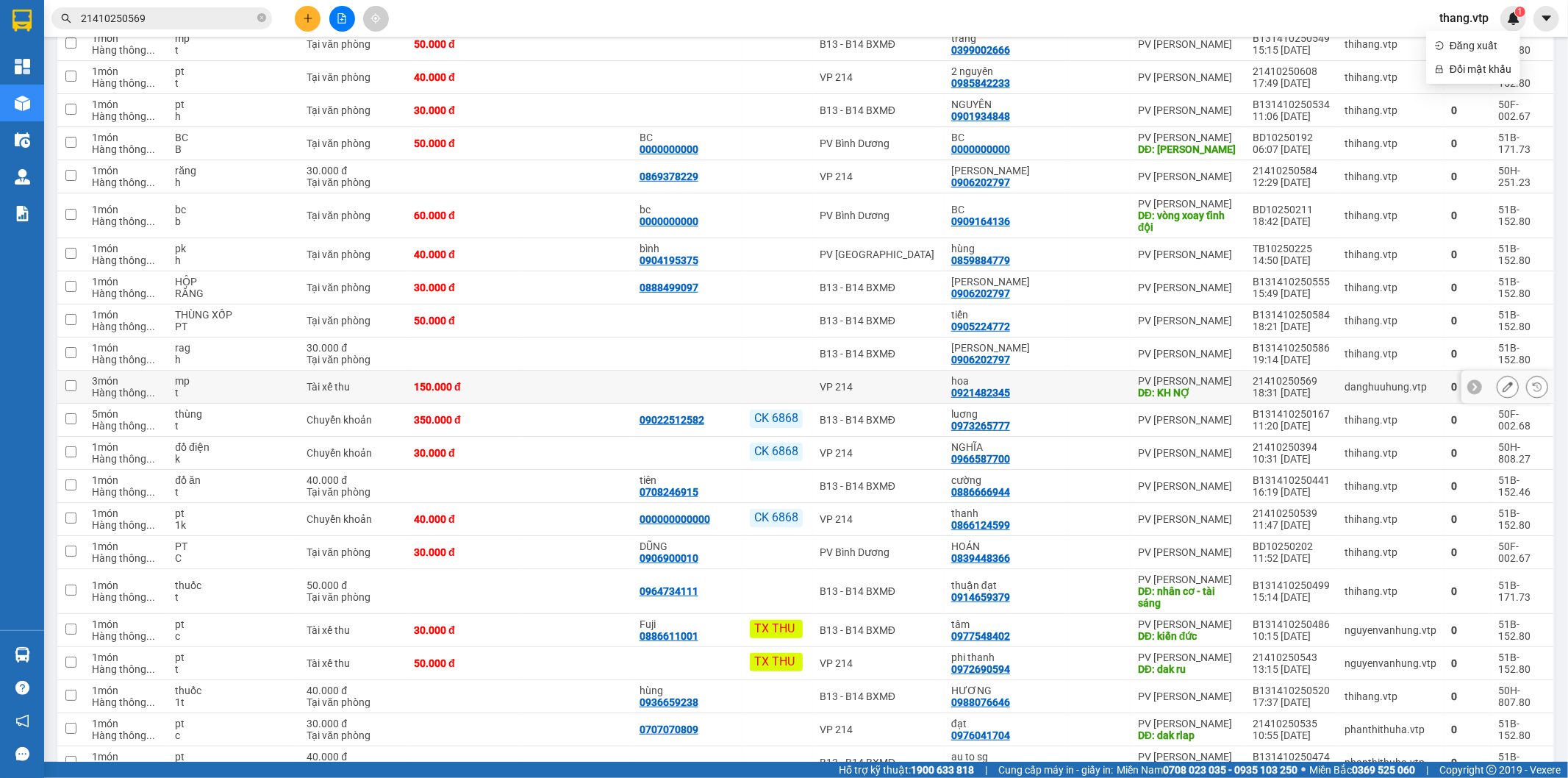
click at [74, 384] on input "checkbox" at bounding box center [71, 386] width 11 height 11
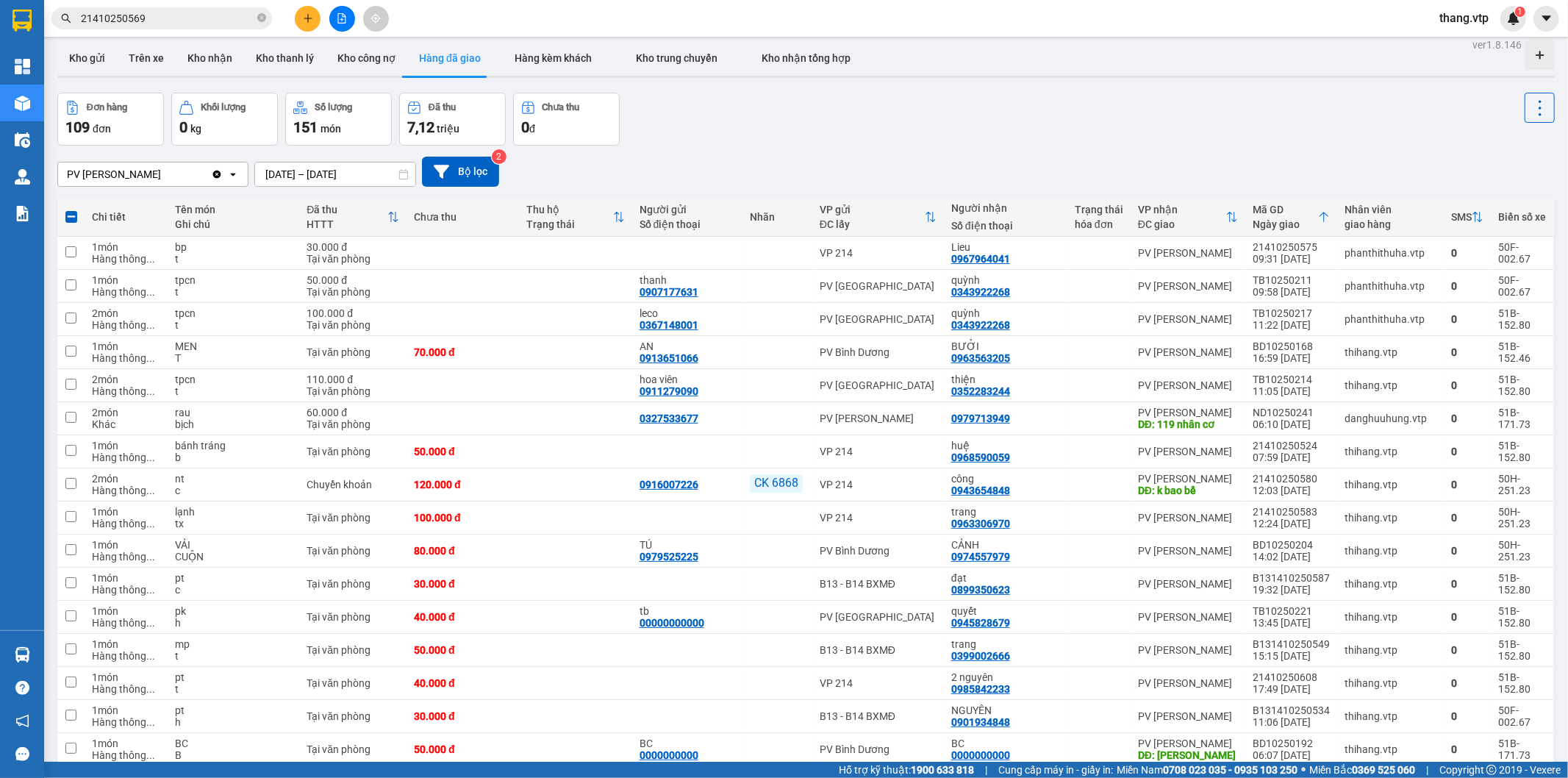
scroll to position [0, 0]
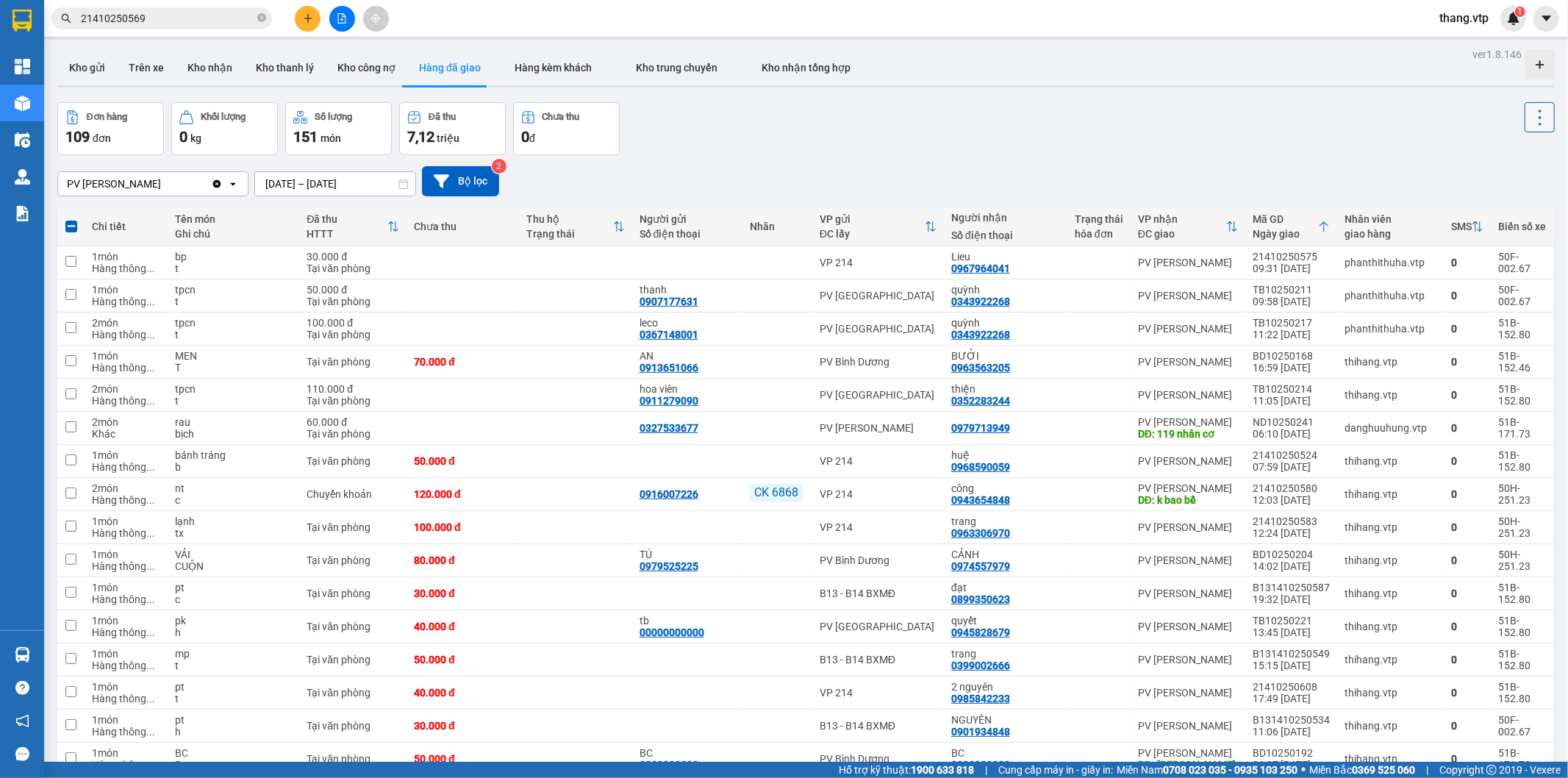
click at [1530, 113] on icon at bounding box center [1540, 118] width 21 height 21
click at [1514, 181] on span "Xóa hoàn toàn" at bounding box center [1510, 183] width 67 height 15
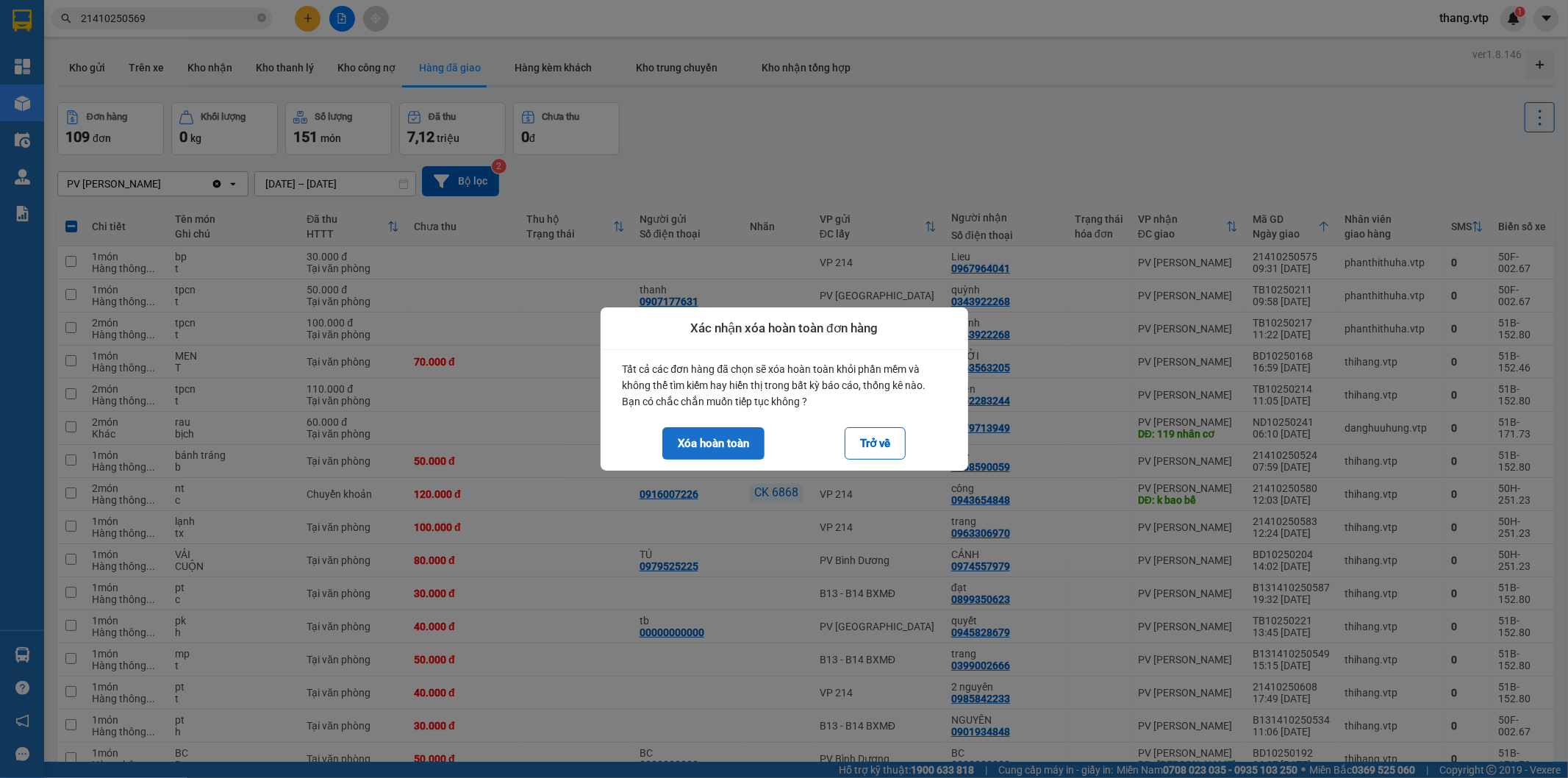
click at [704, 445] on button "Xóa hoàn toàn" at bounding box center [713, 442] width 102 height 32
checkbox input "false"
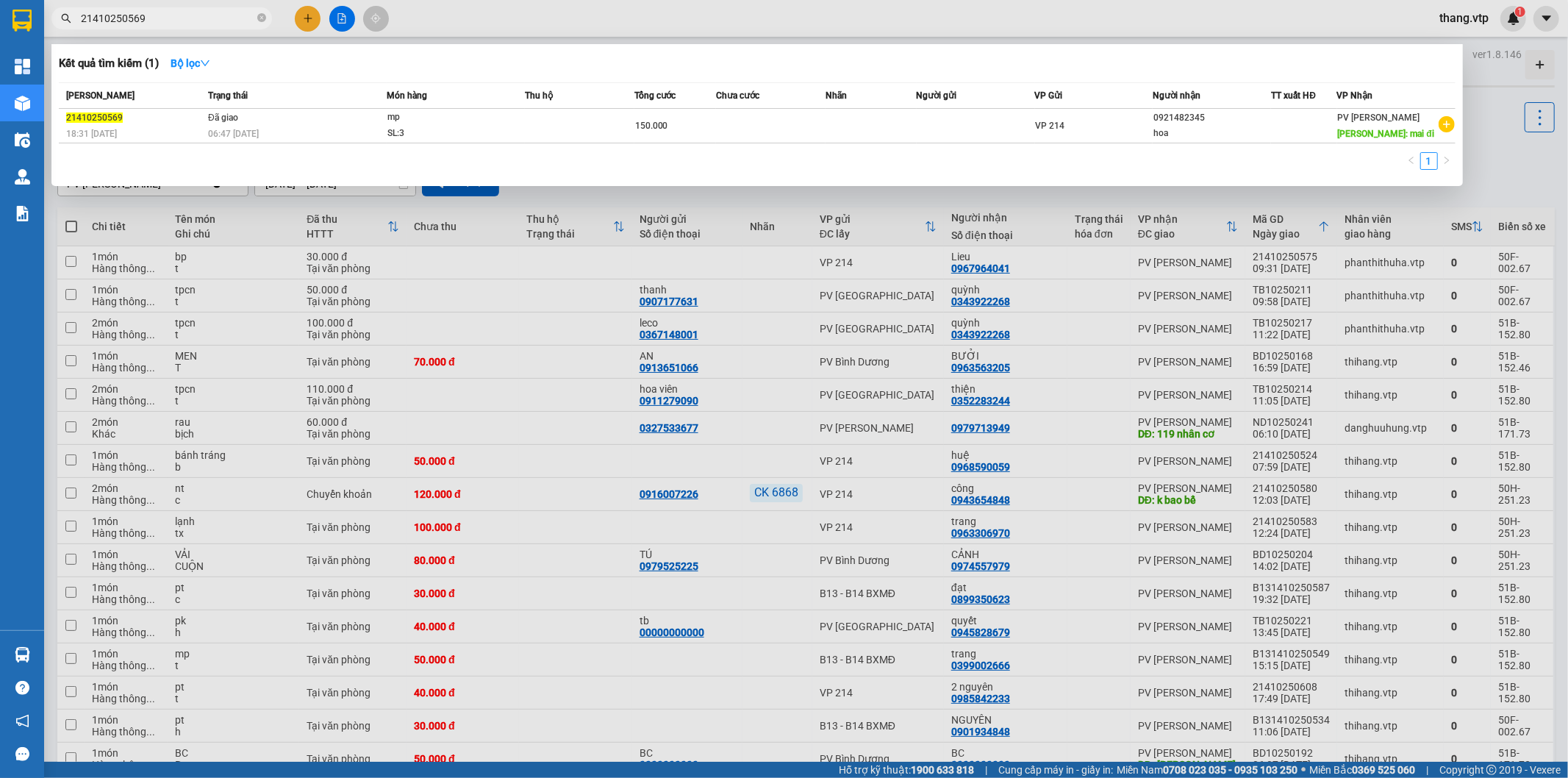
click at [182, 17] on input "21410250569" at bounding box center [168, 18] width 173 height 16
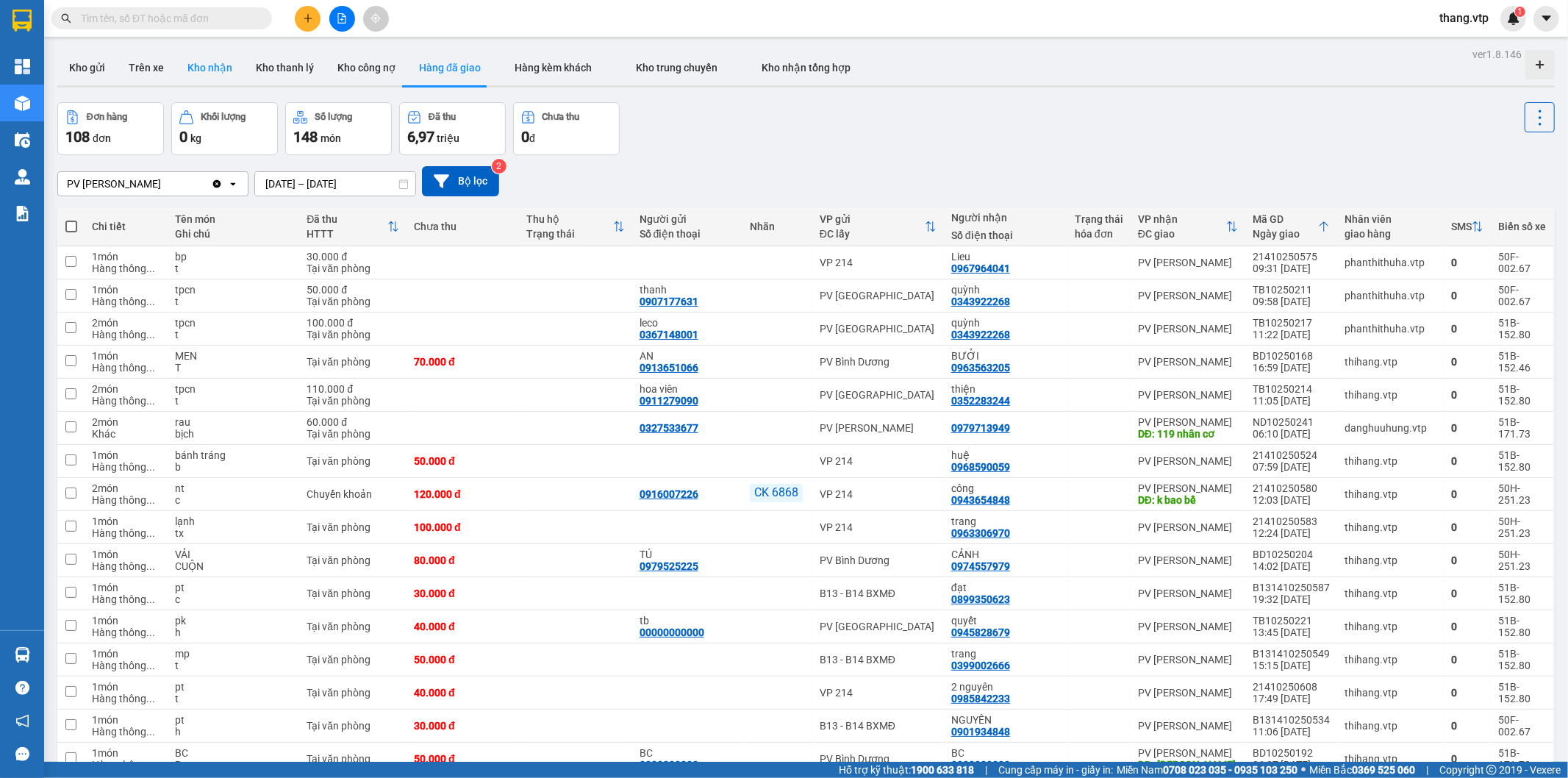
click at [209, 63] on button "Kho nhận" at bounding box center [210, 67] width 68 height 36
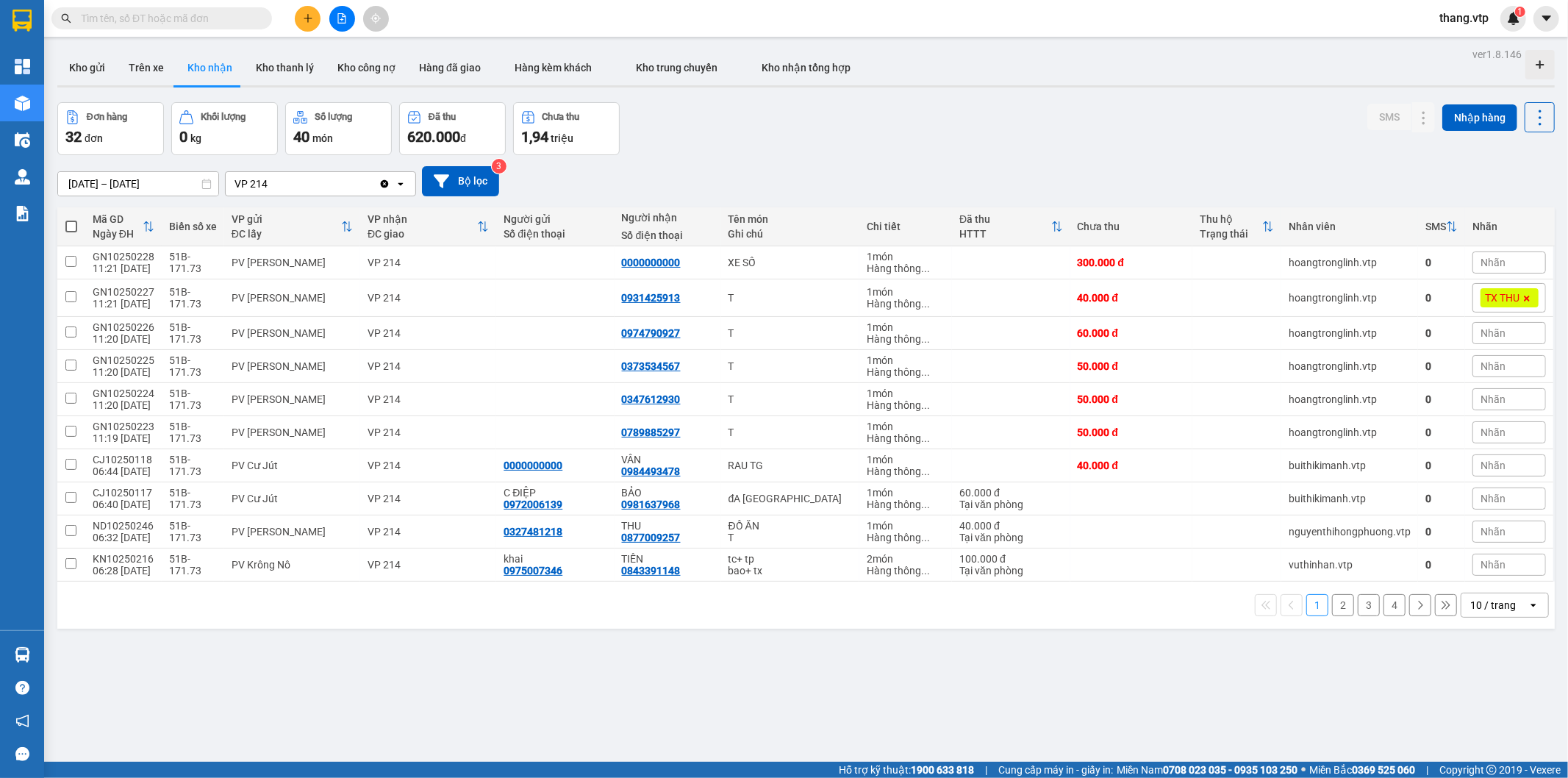
click at [385, 182] on icon "Clear value" at bounding box center [384, 183] width 12 height 12
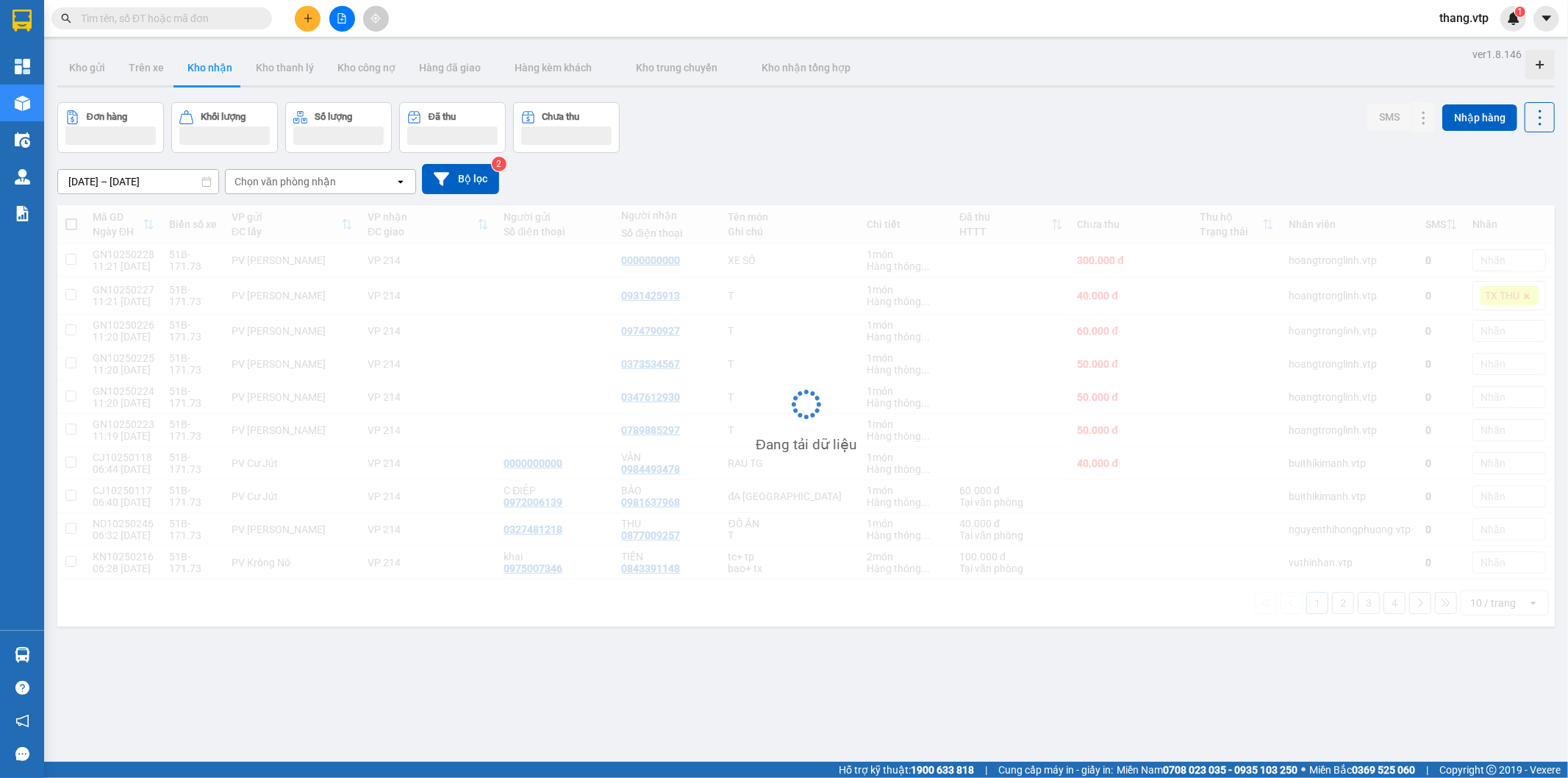
click at [396, 182] on icon "open" at bounding box center [400, 182] width 12 height 12
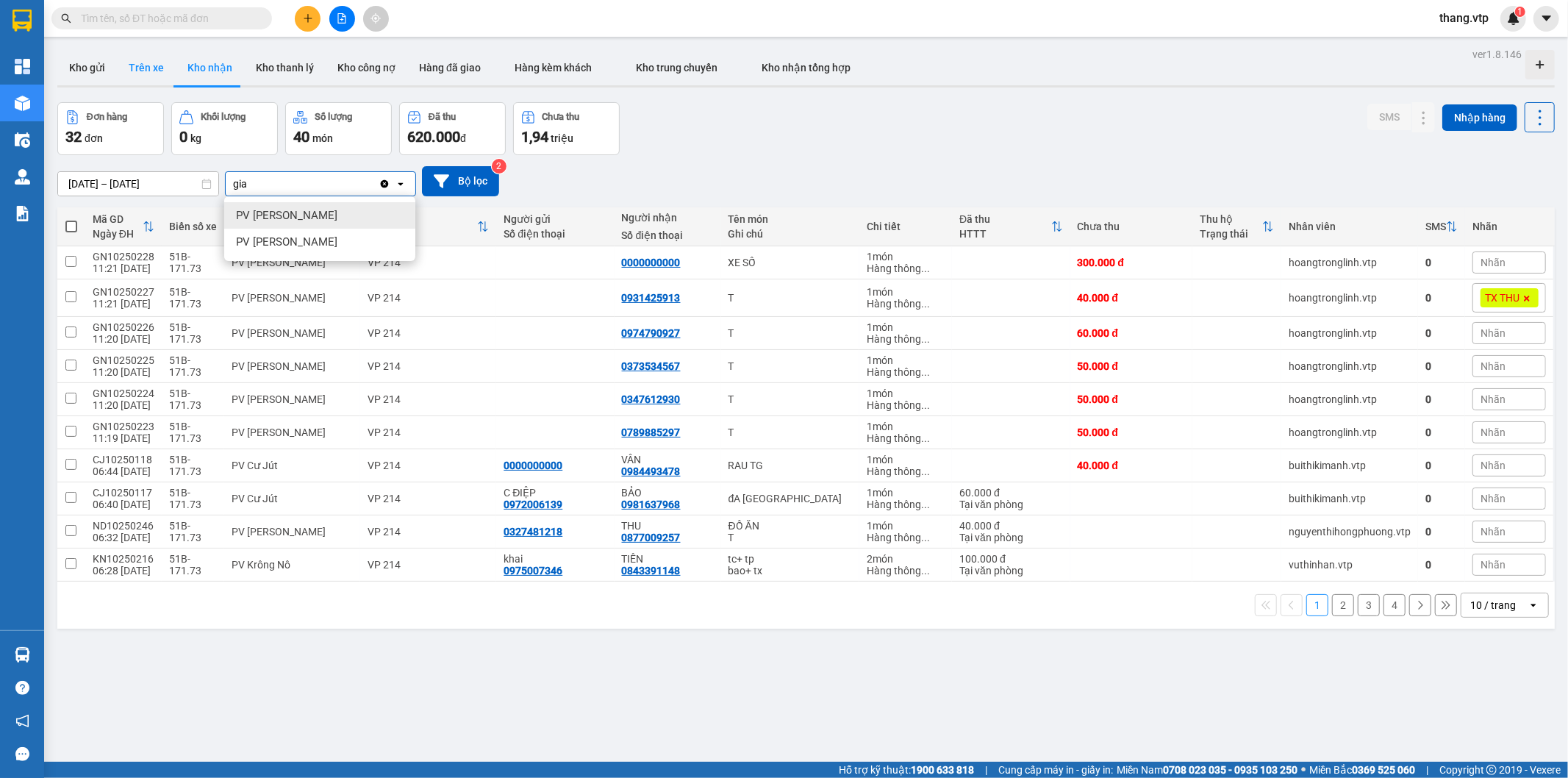
type input "gia"
click at [140, 67] on button "Trên xe" at bounding box center [146, 67] width 58 height 36
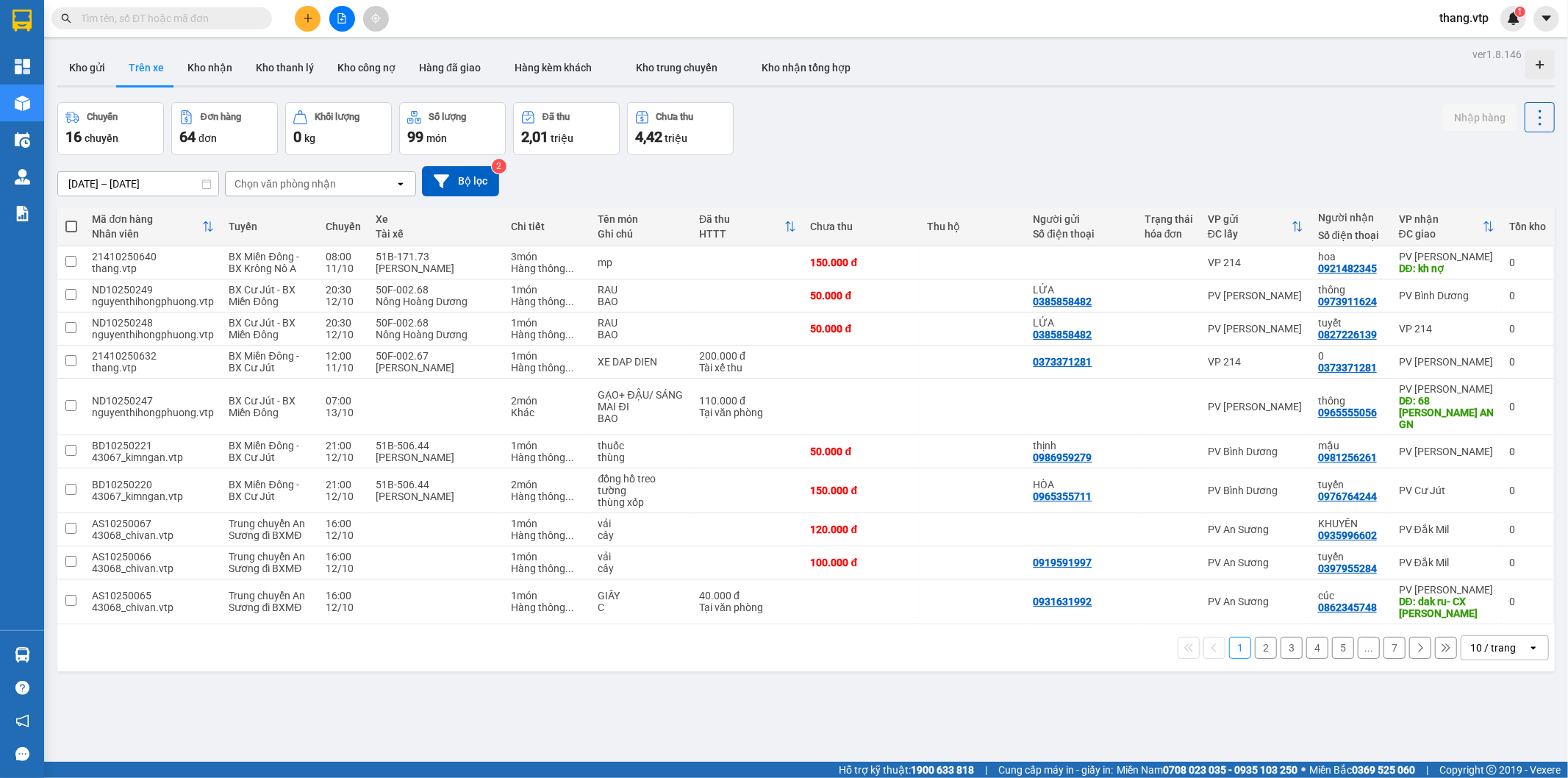
click at [306, 188] on div "Chọn văn phòng nhận" at bounding box center [285, 183] width 101 height 15
type input "gia"
click at [292, 208] on span "PV [PERSON_NAME]" at bounding box center [286, 215] width 101 height 15
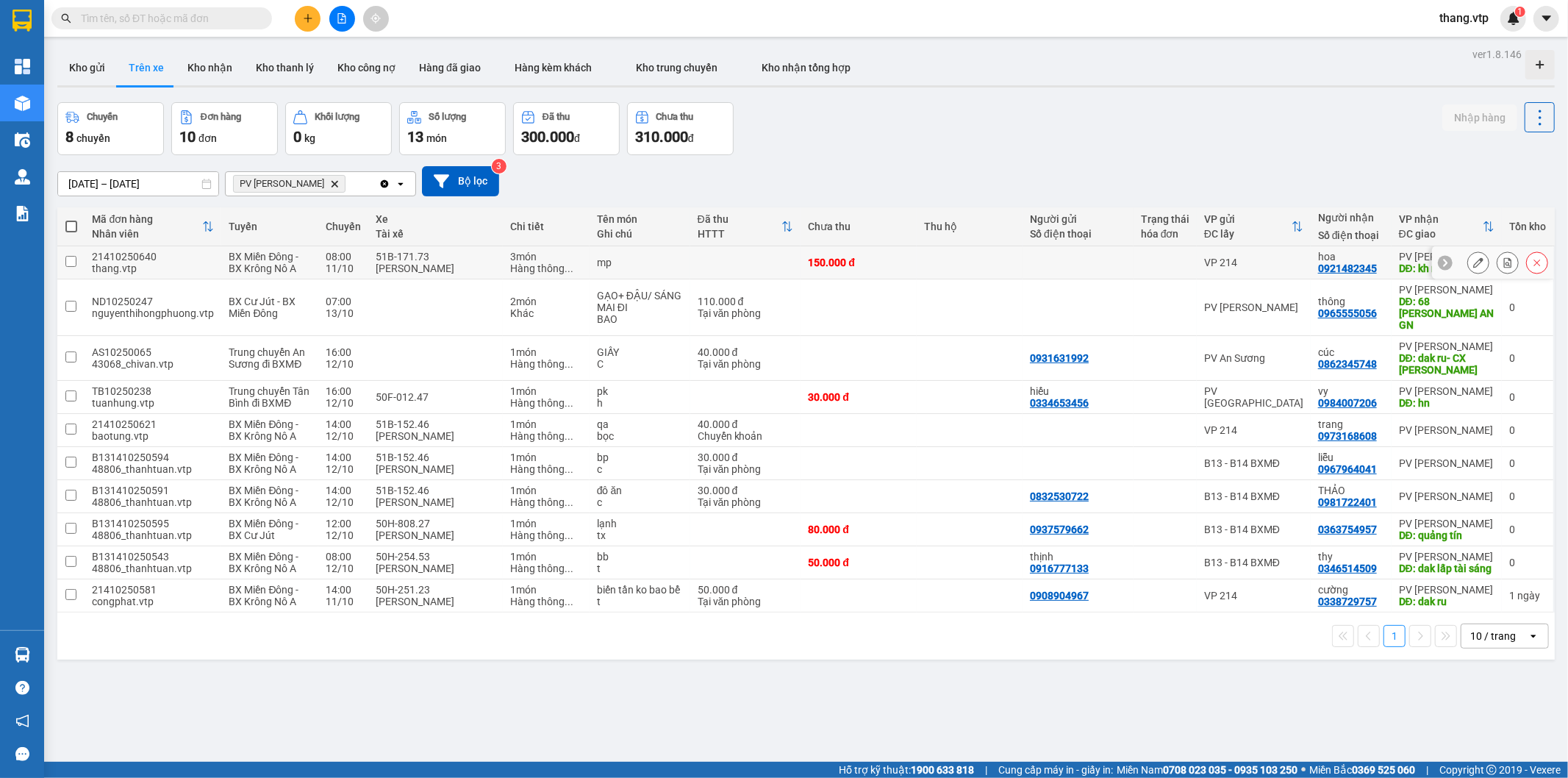
click at [67, 259] on input "checkbox" at bounding box center [71, 261] width 11 height 11
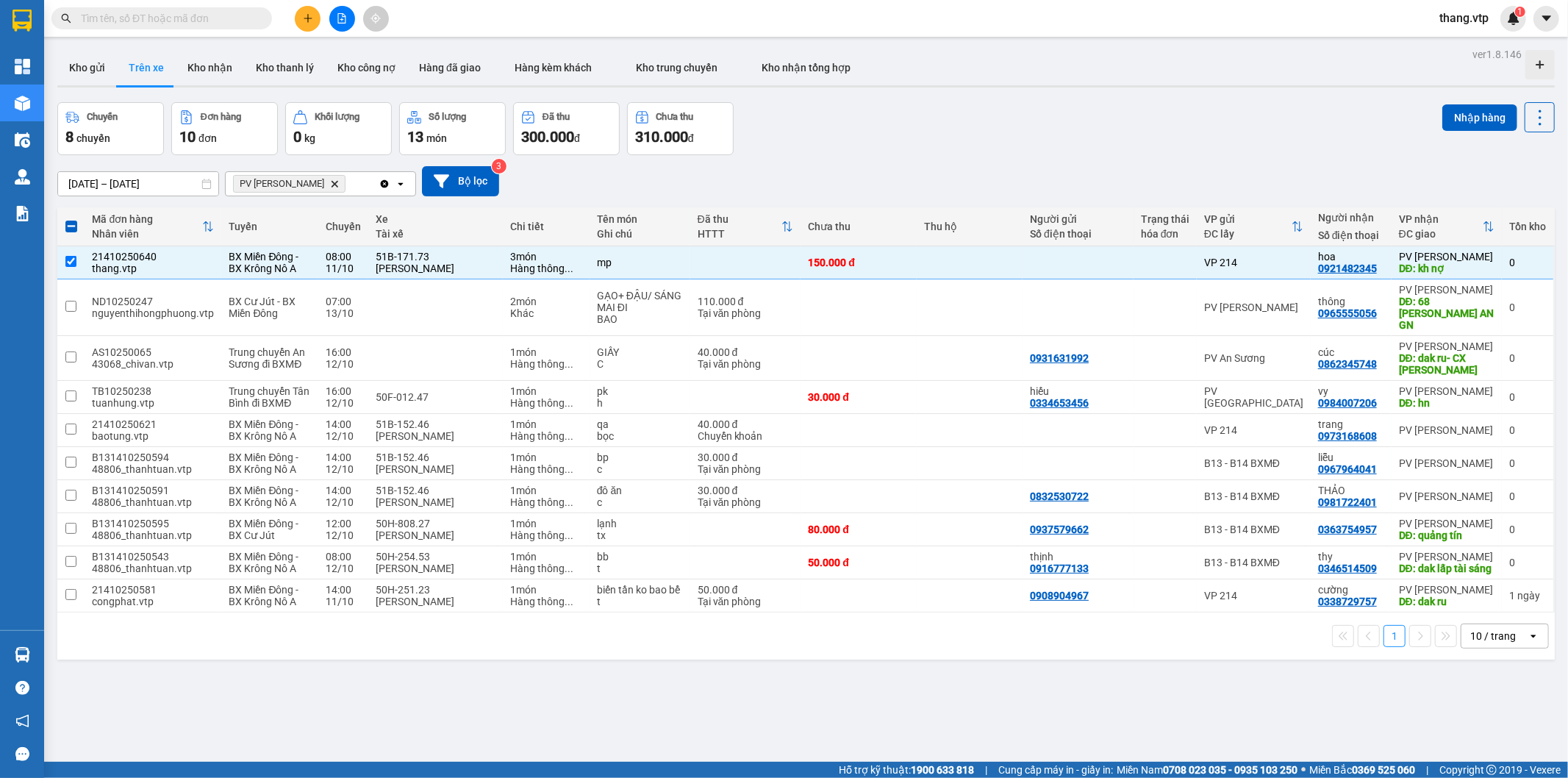
drag, startPoint x: 1487, startPoint y: 116, endPoint x: 1494, endPoint y: 130, distance: 15.7
click at [1486, 115] on button "Nhập hàng" at bounding box center [1480, 117] width 75 height 26
checkbox input "false"
